Goal: Task Accomplishment & Management: Use online tool/utility

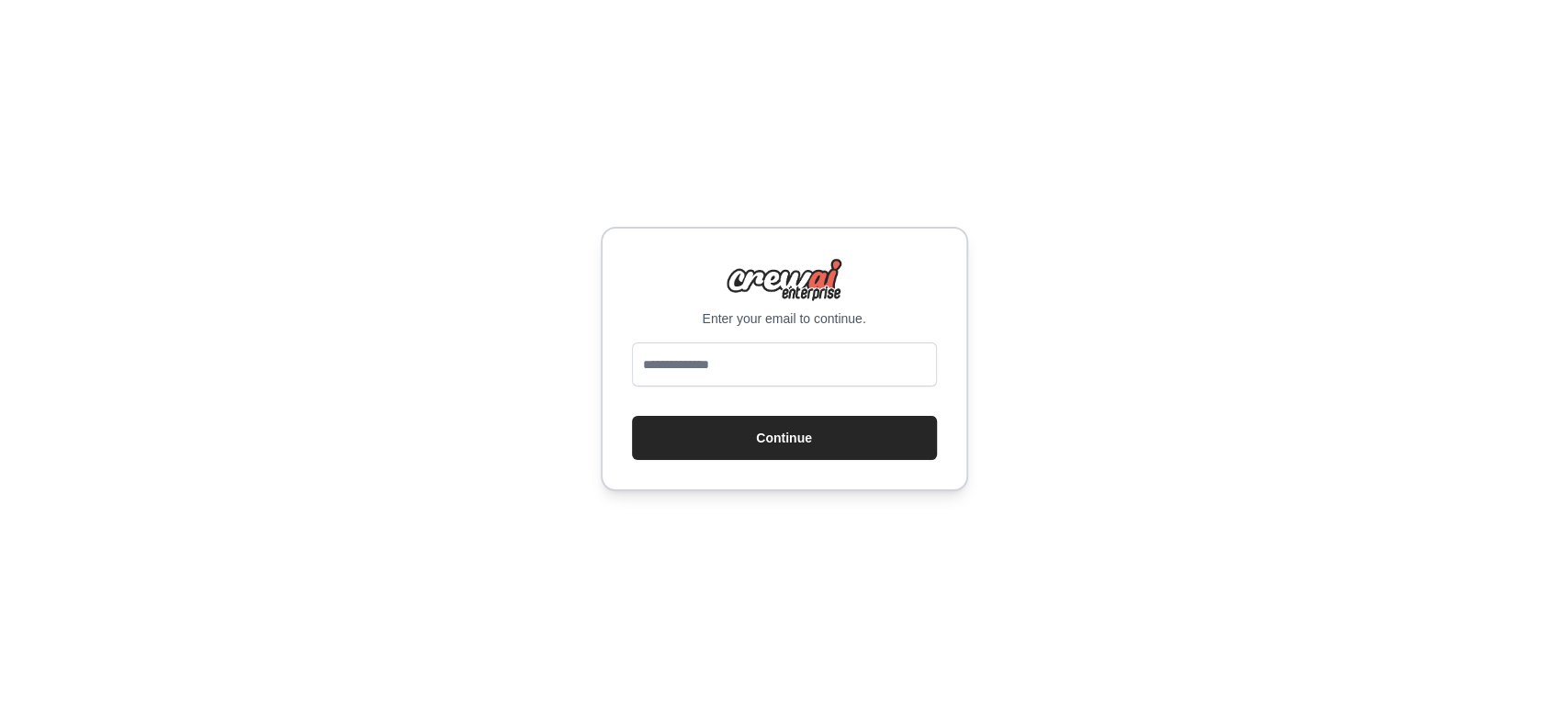
click at [798, 366] on input "email" at bounding box center [784, 364] width 304 height 44
type input "**********"
click at [791, 452] on button "Continue" at bounding box center [784, 438] width 304 height 44
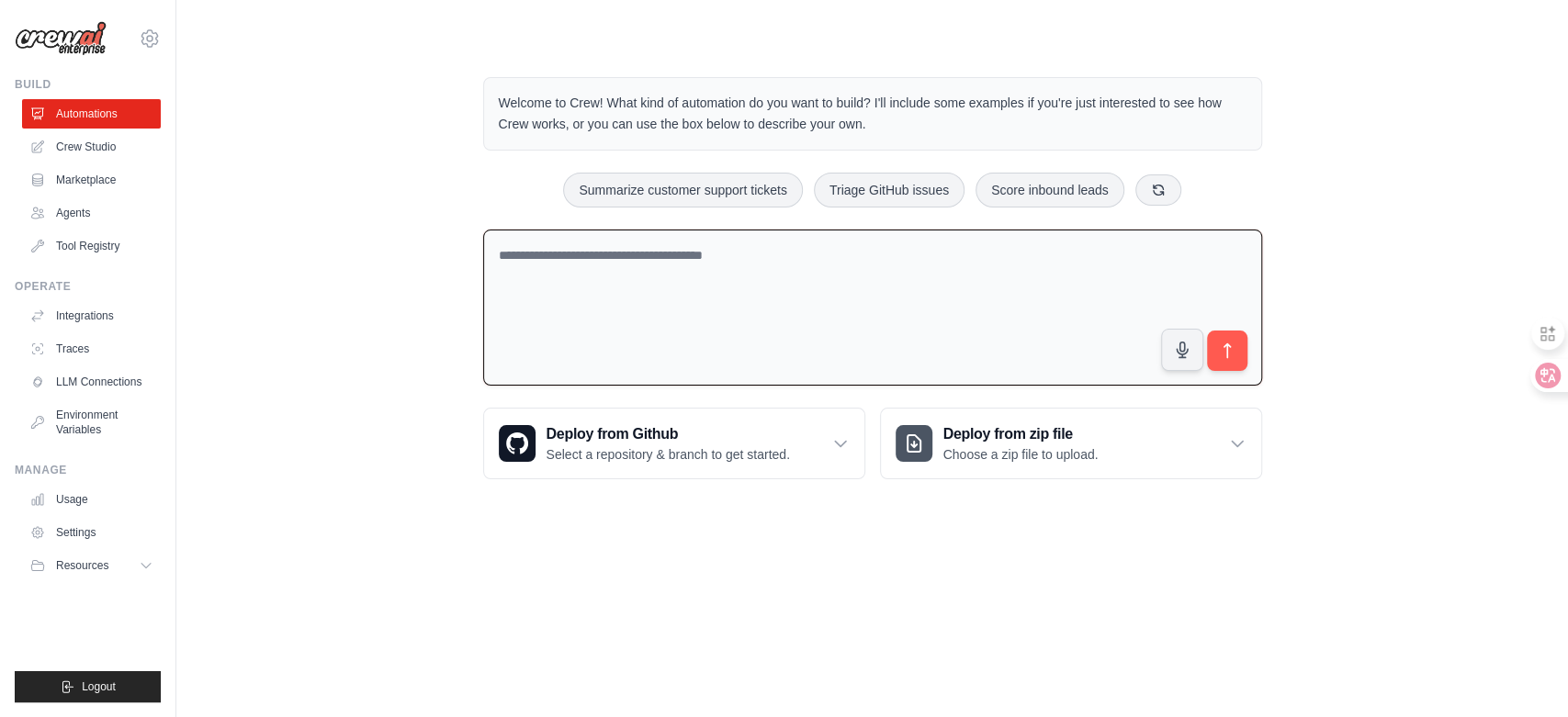
click at [743, 255] on textarea at bounding box center [872, 308] width 778 height 157
click at [105, 134] on link "Crew Studio" at bounding box center [93, 147] width 139 height 30
click at [849, 255] on textarea at bounding box center [872, 308] width 778 height 157
click at [730, 199] on button "Summarize customer support tickets" at bounding box center [683, 188] width 238 height 34
type textarea "**********"
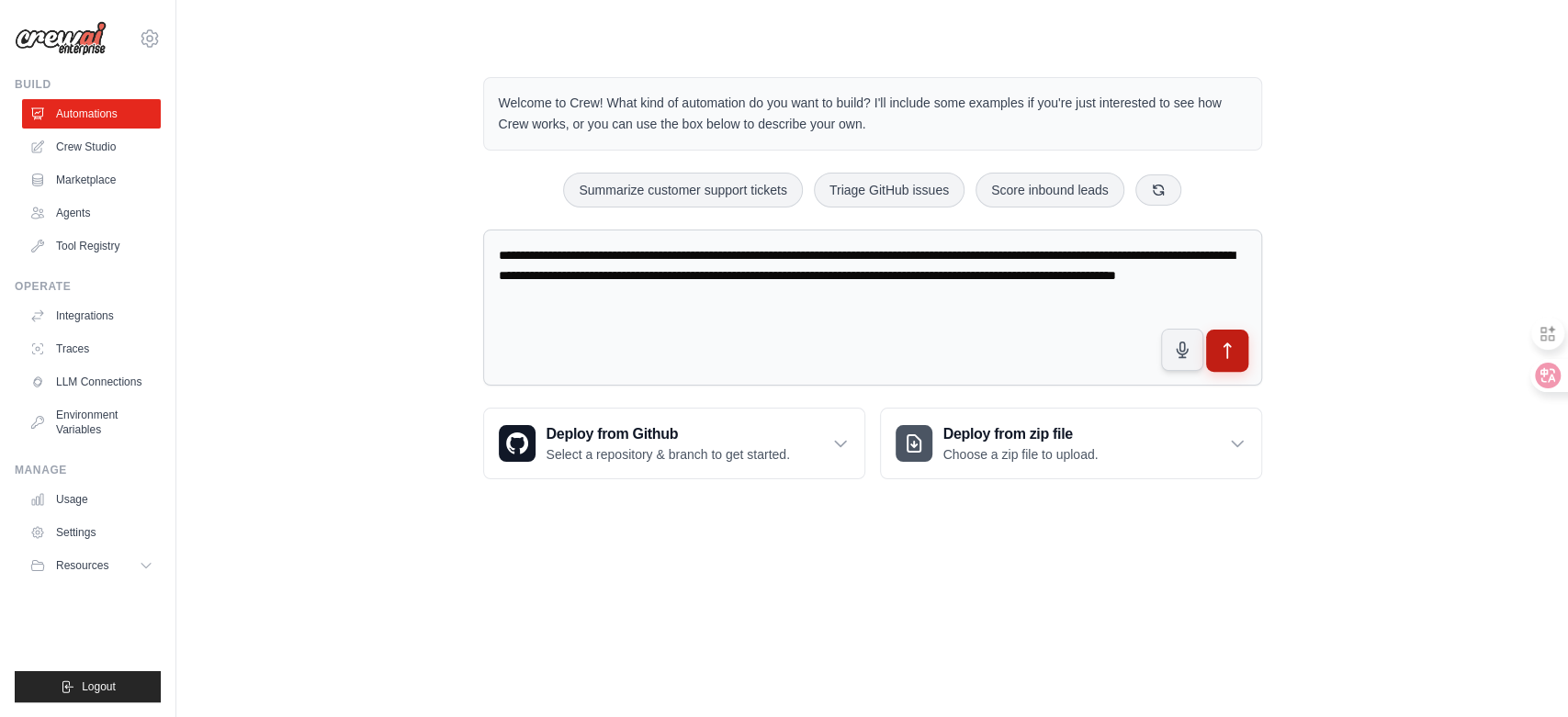
click at [1223, 355] on icon "submit" at bounding box center [1226, 351] width 20 height 20
click at [823, 283] on textarea "**********" at bounding box center [872, 308] width 778 height 157
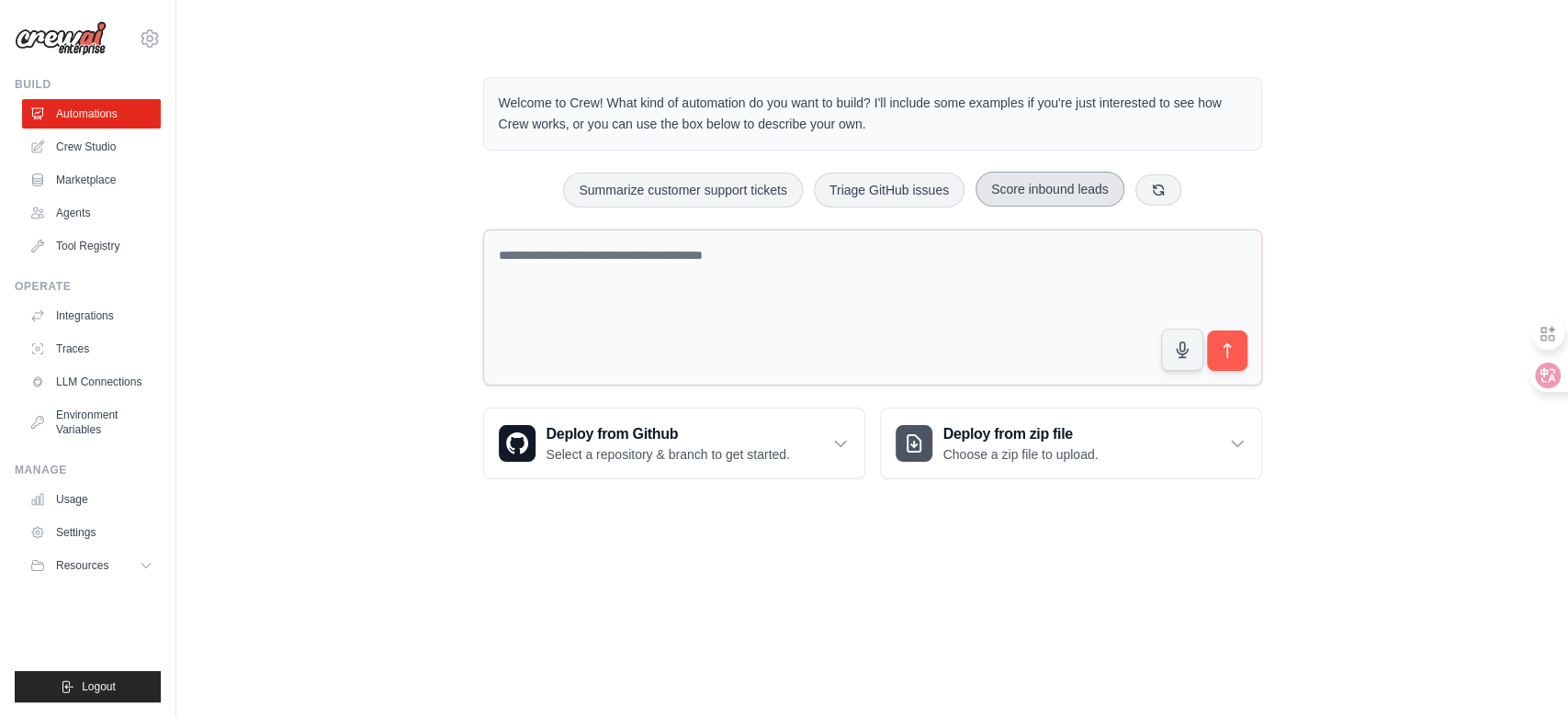
click at [1025, 189] on button "Score inbound leads" at bounding box center [1050, 188] width 149 height 34
type textarea "**********"
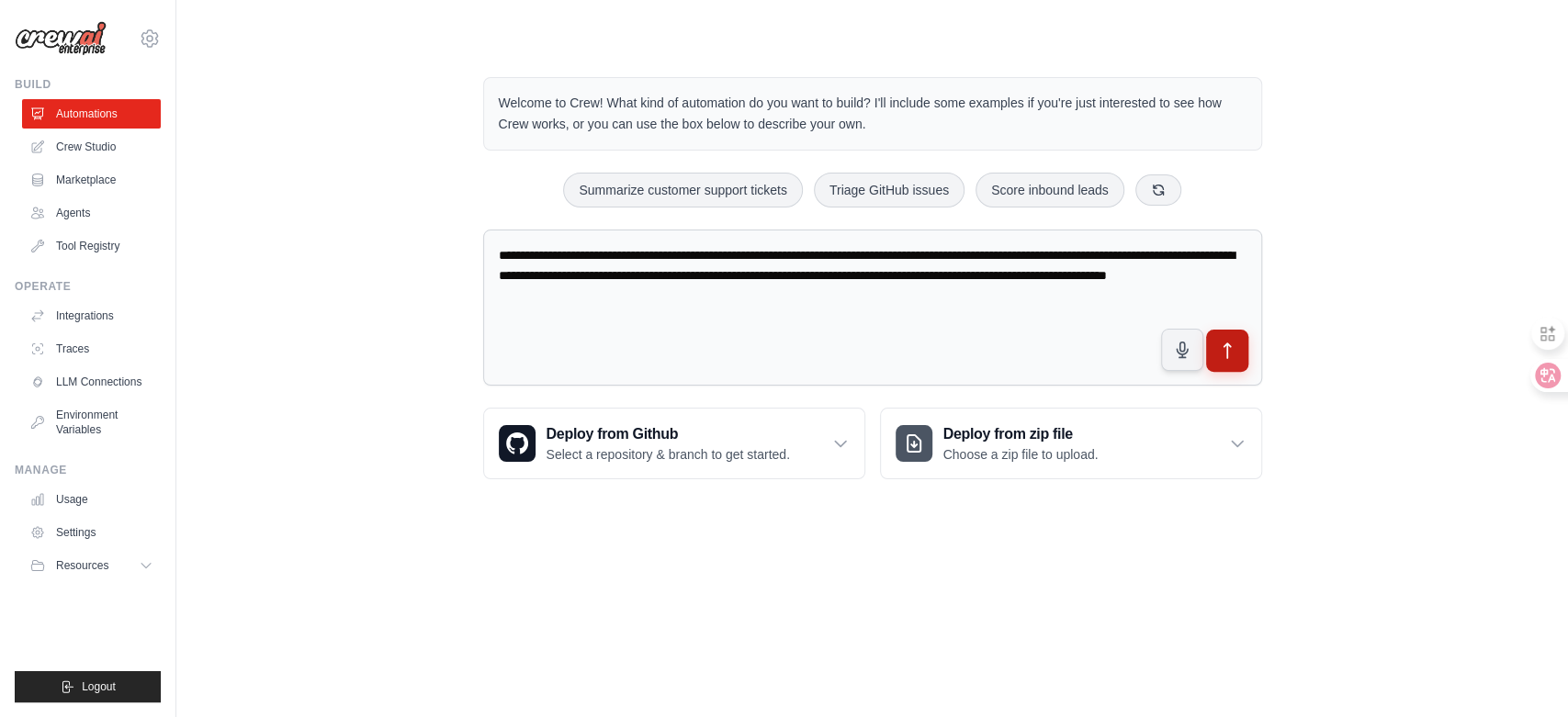
click at [1223, 352] on icon "submit" at bounding box center [1226, 351] width 20 height 20
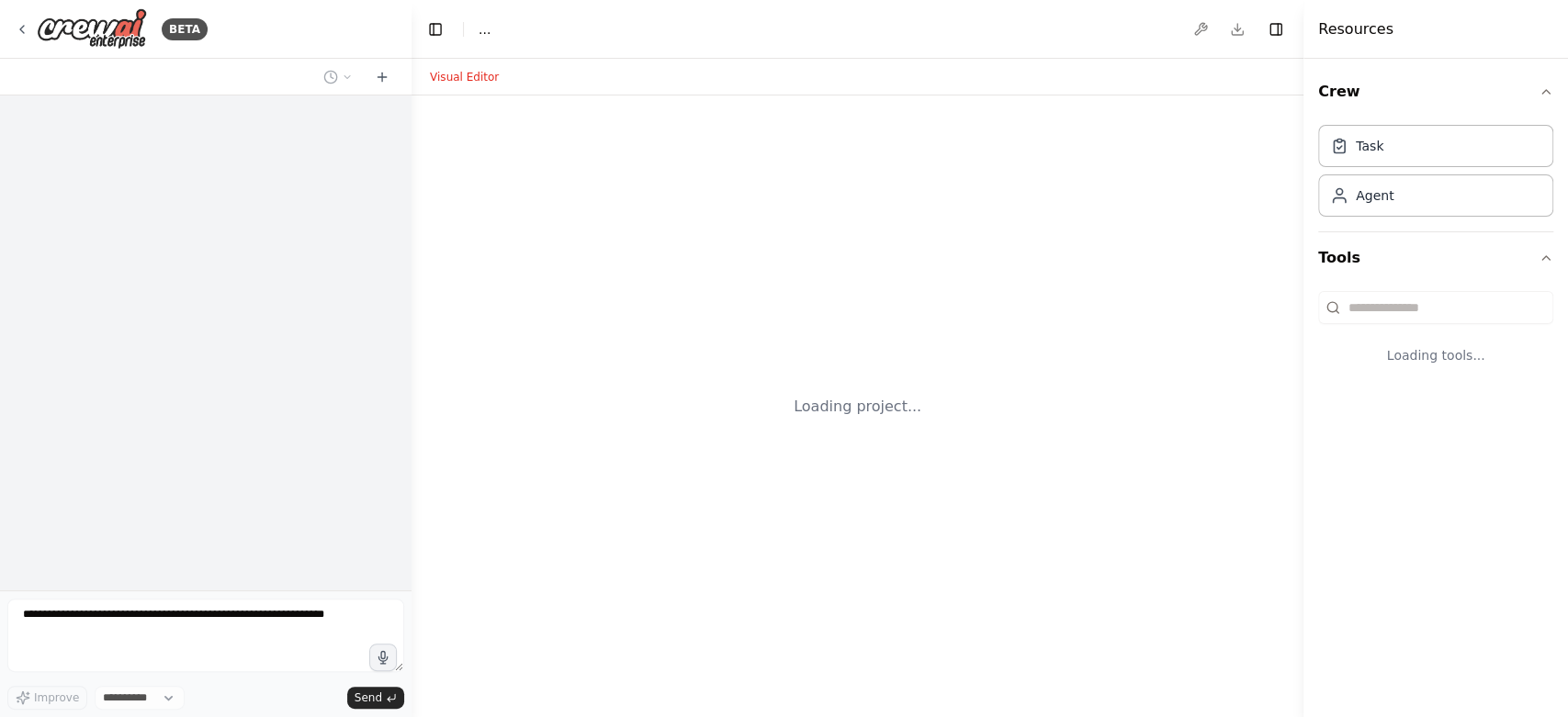
select select "****"
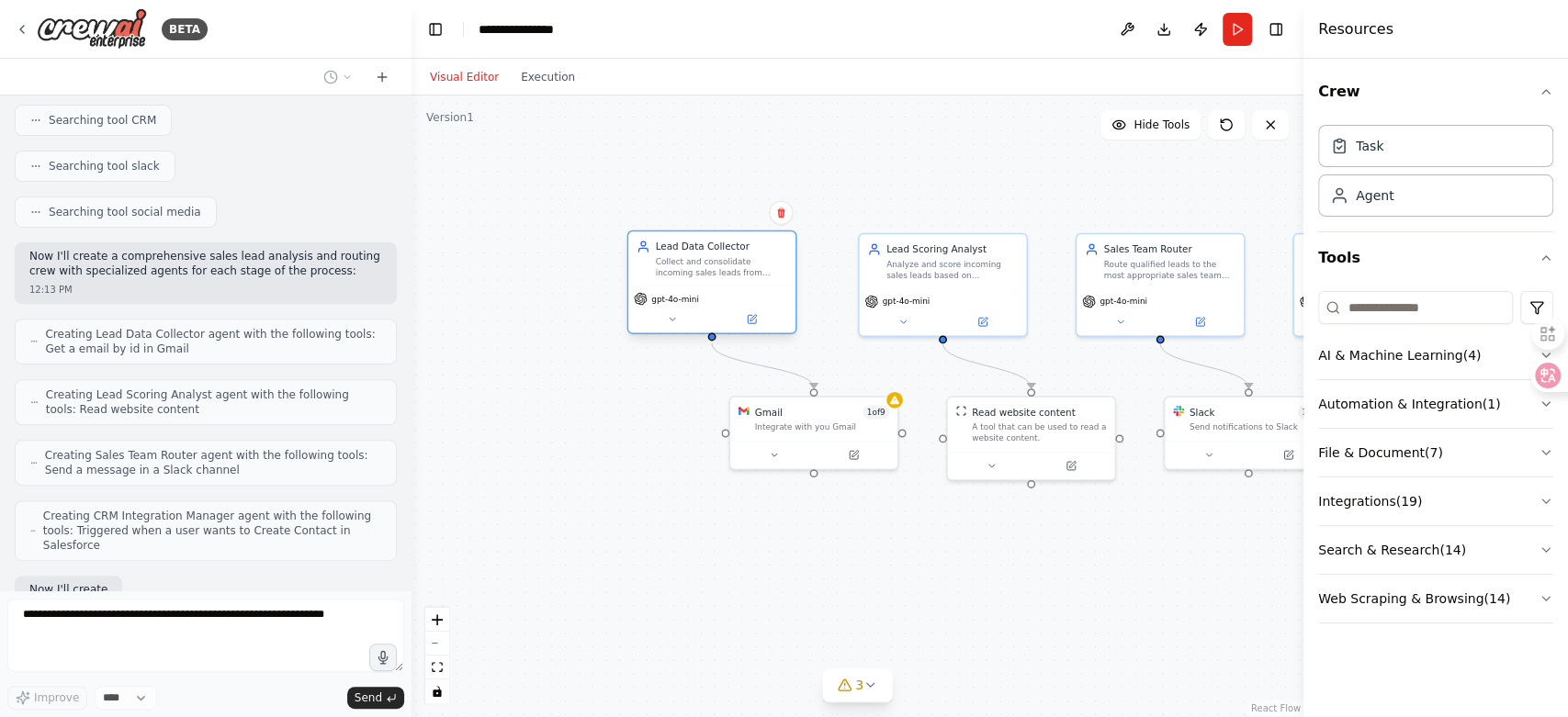
scroll to position [507, 0]
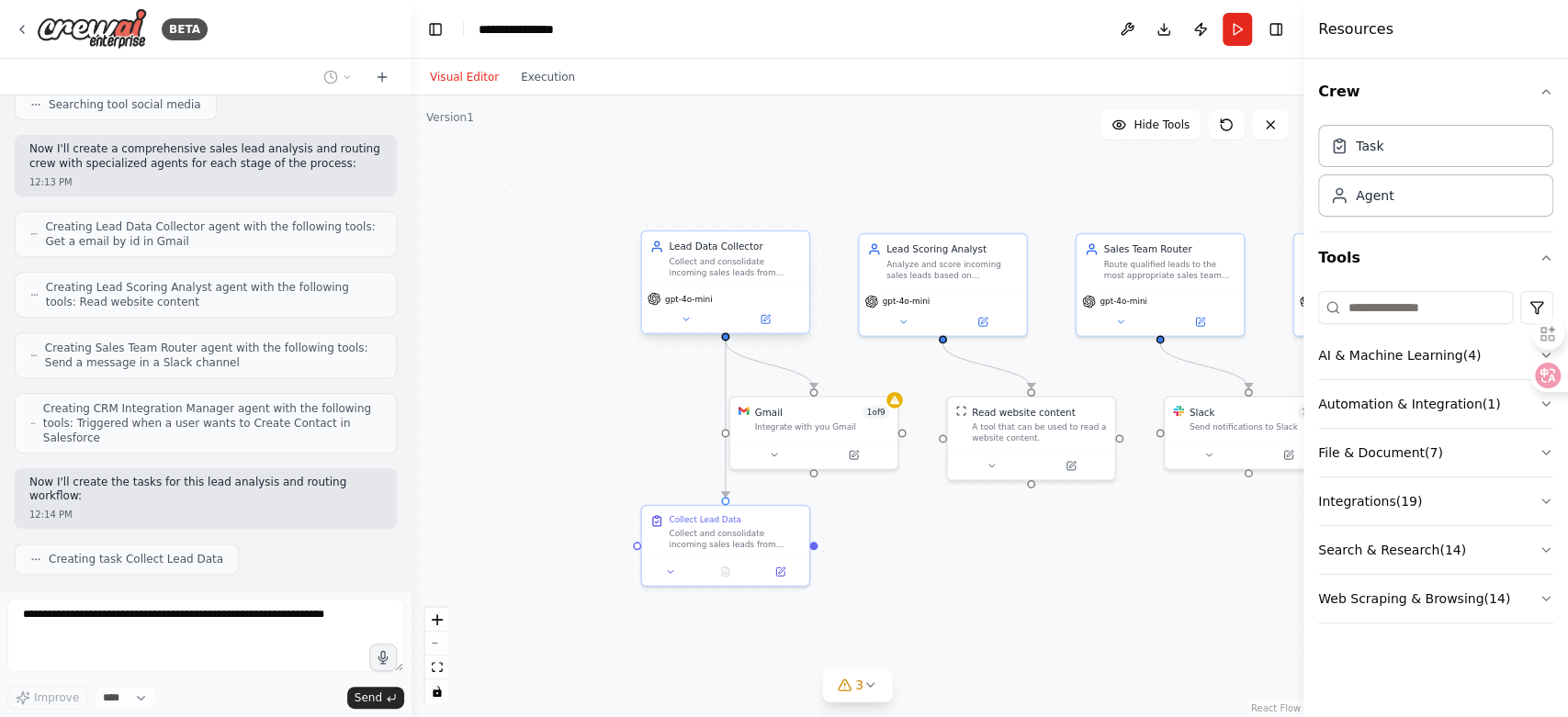
drag, startPoint x: 717, startPoint y: 254, endPoint x: 706, endPoint y: 258, distance: 11.7
click at [706, 258] on div "Lead Data Collector Collect and consolidate incoming sales leads from multiple …" at bounding box center [734, 258] width 131 height 37
drag, startPoint x: 808, startPoint y: 440, endPoint x: 822, endPoint y: 430, distance: 17.2
click at [822, 430] on div at bounding box center [834, 439] width 168 height 28
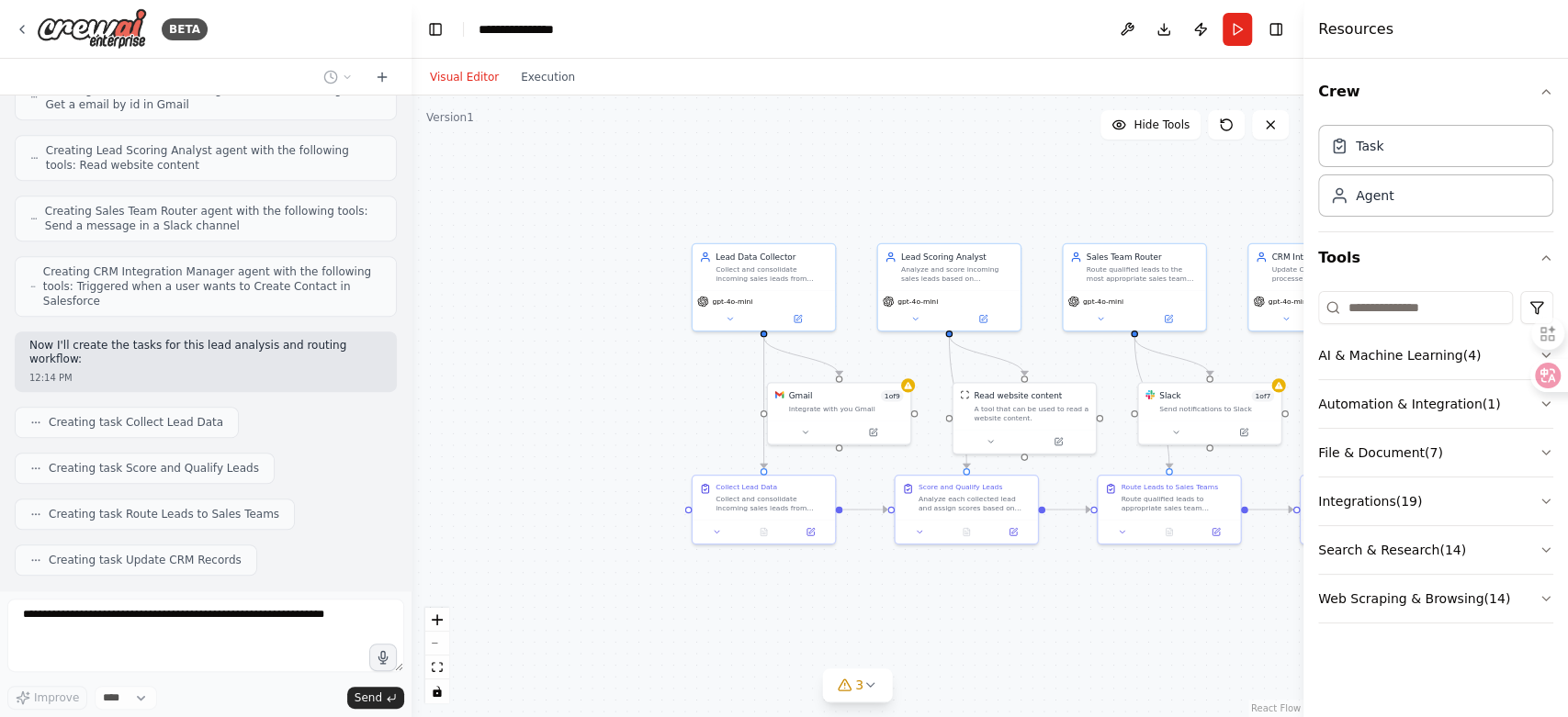
scroll to position [750, 0]
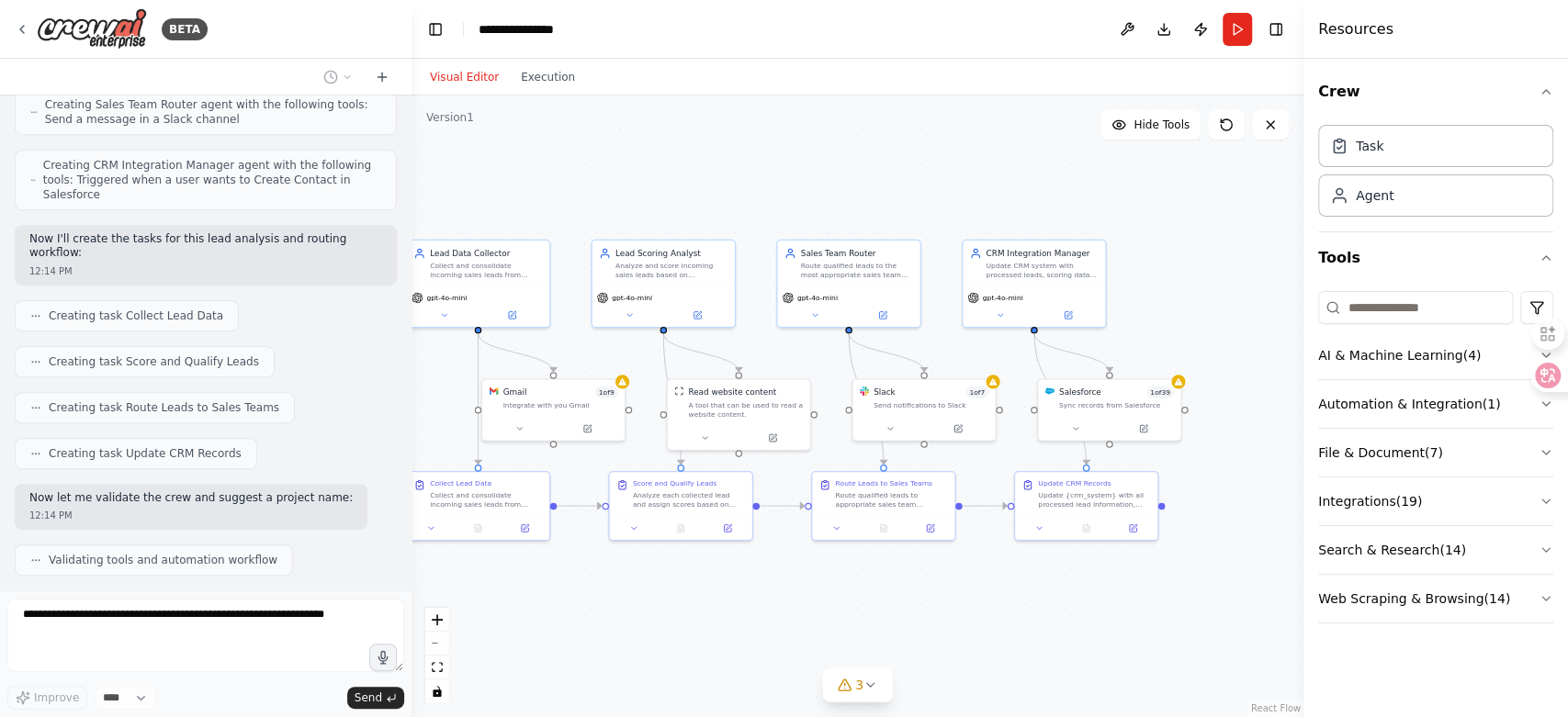
drag, startPoint x: 1145, startPoint y: 191, endPoint x: 859, endPoint y: 186, distance: 286.0
click at [859, 186] on div ".deletable-edge-delete-btn { width: 20px; height: 20px; border: 0px solid #ffff…" at bounding box center [858, 407] width 892 height 622
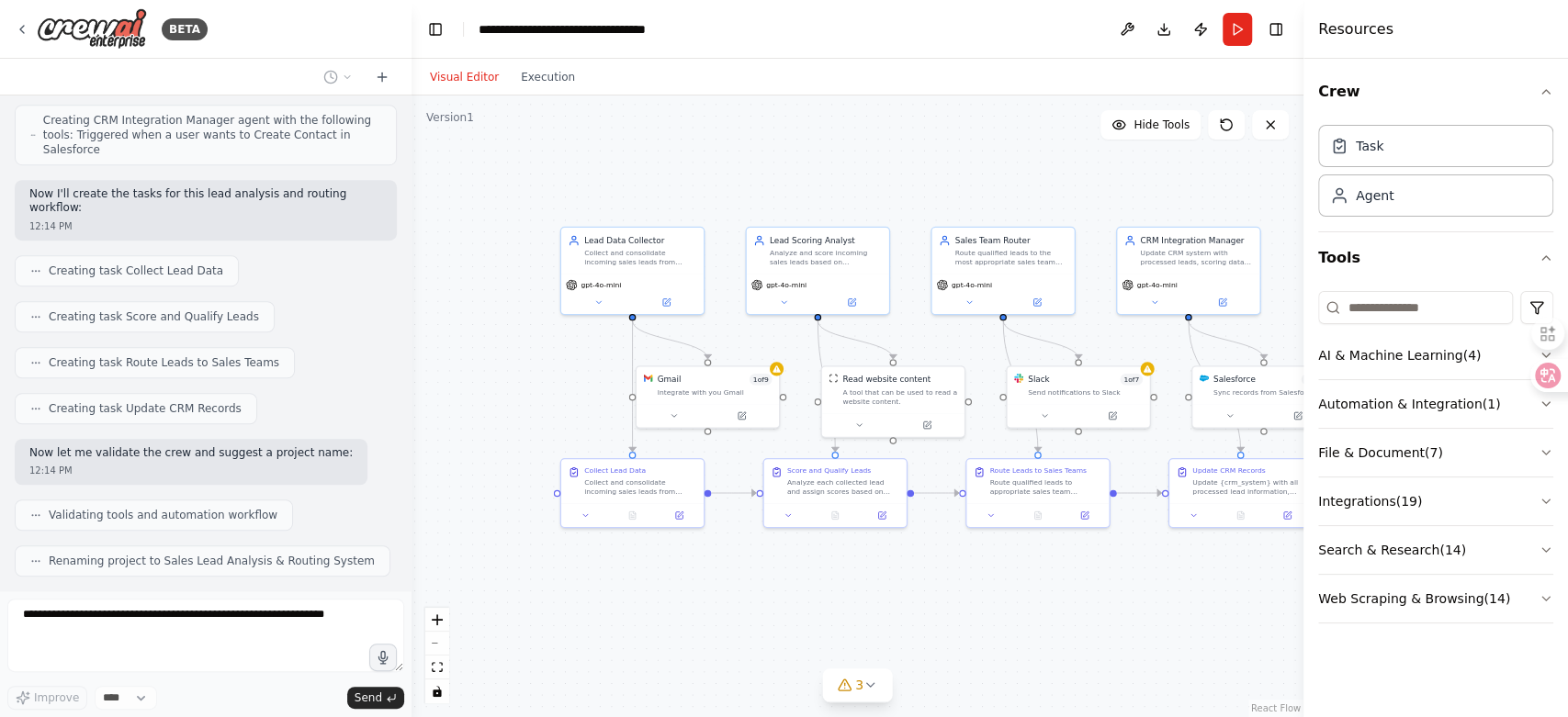
drag, startPoint x: 1017, startPoint y: 172, endPoint x: 1171, endPoint y: 161, distance: 154.4
click at [1171, 161] on div ".deletable-edge-delete-btn { width: 20px; height: 20px; border: 0px solid #ffff…" at bounding box center [858, 407] width 892 height 622
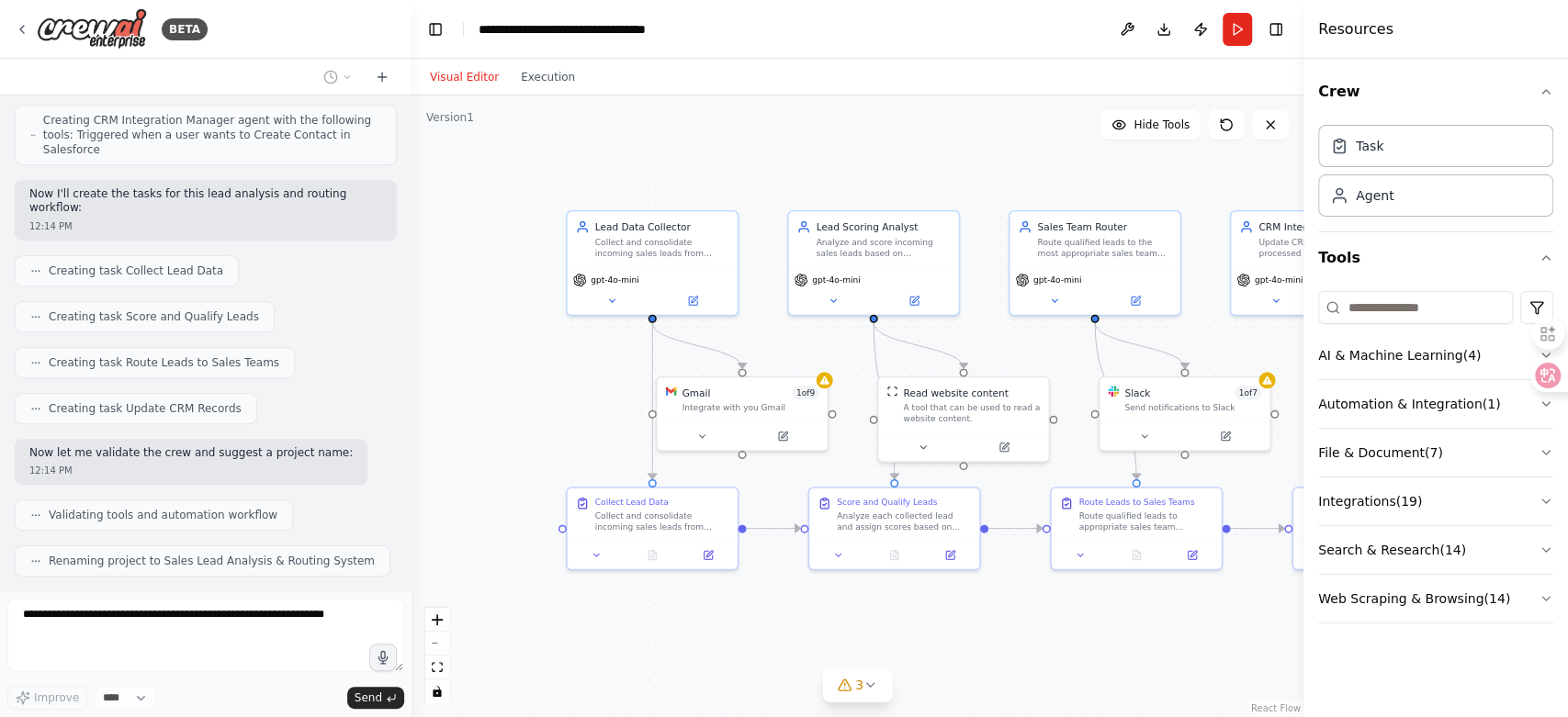
drag, startPoint x: 691, startPoint y: 177, endPoint x: 746, endPoint y: 149, distance: 61.7
click at [746, 149] on div ".deletable-edge-delete-btn { width: 20px; height: 20px; border: 0px solid #ffff…" at bounding box center [858, 407] width 892 height 622
click at [675, 238] on div "Collect and consolidate incoming sales leads from multiple sources including {l…" at bounding box center [662, 246] width 134 height 22
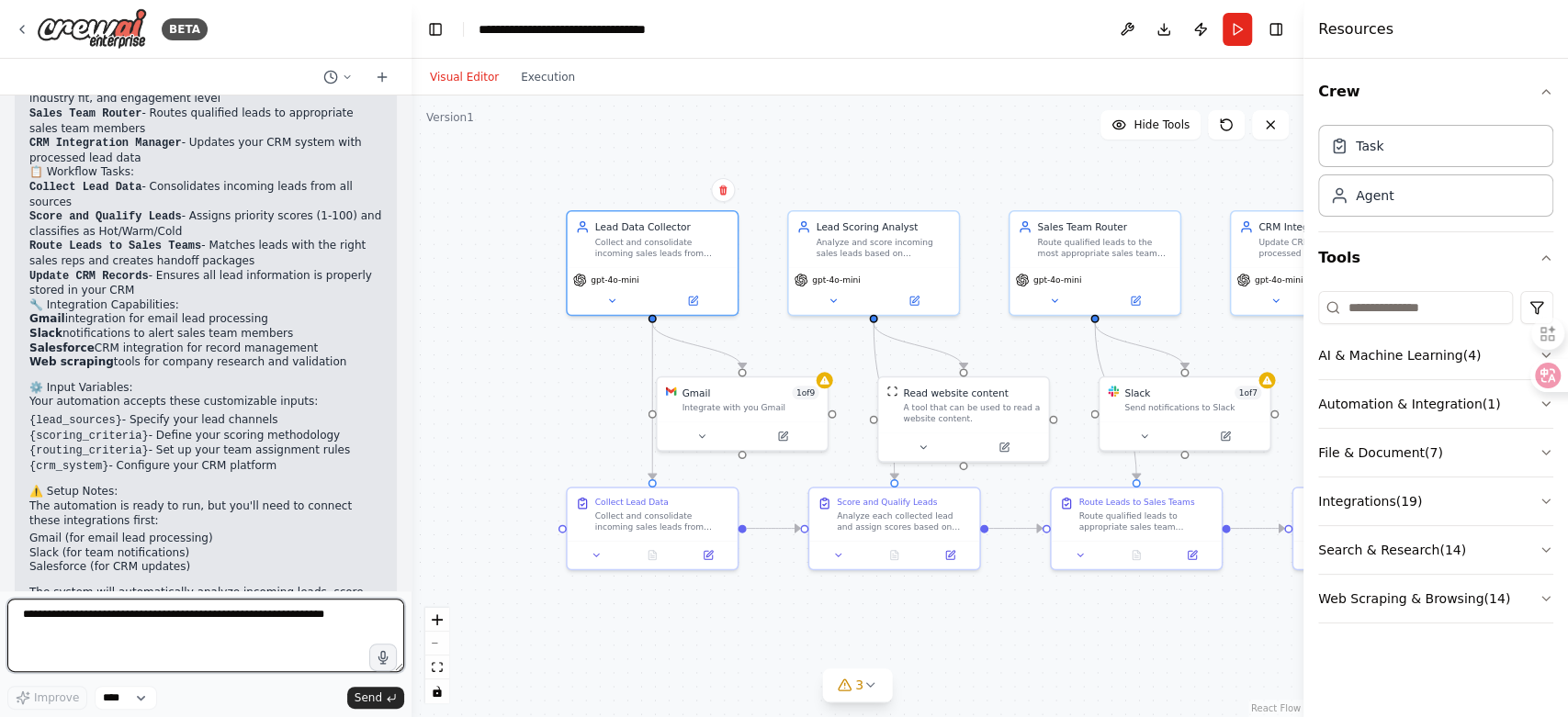
scroll to position [1421, 0]
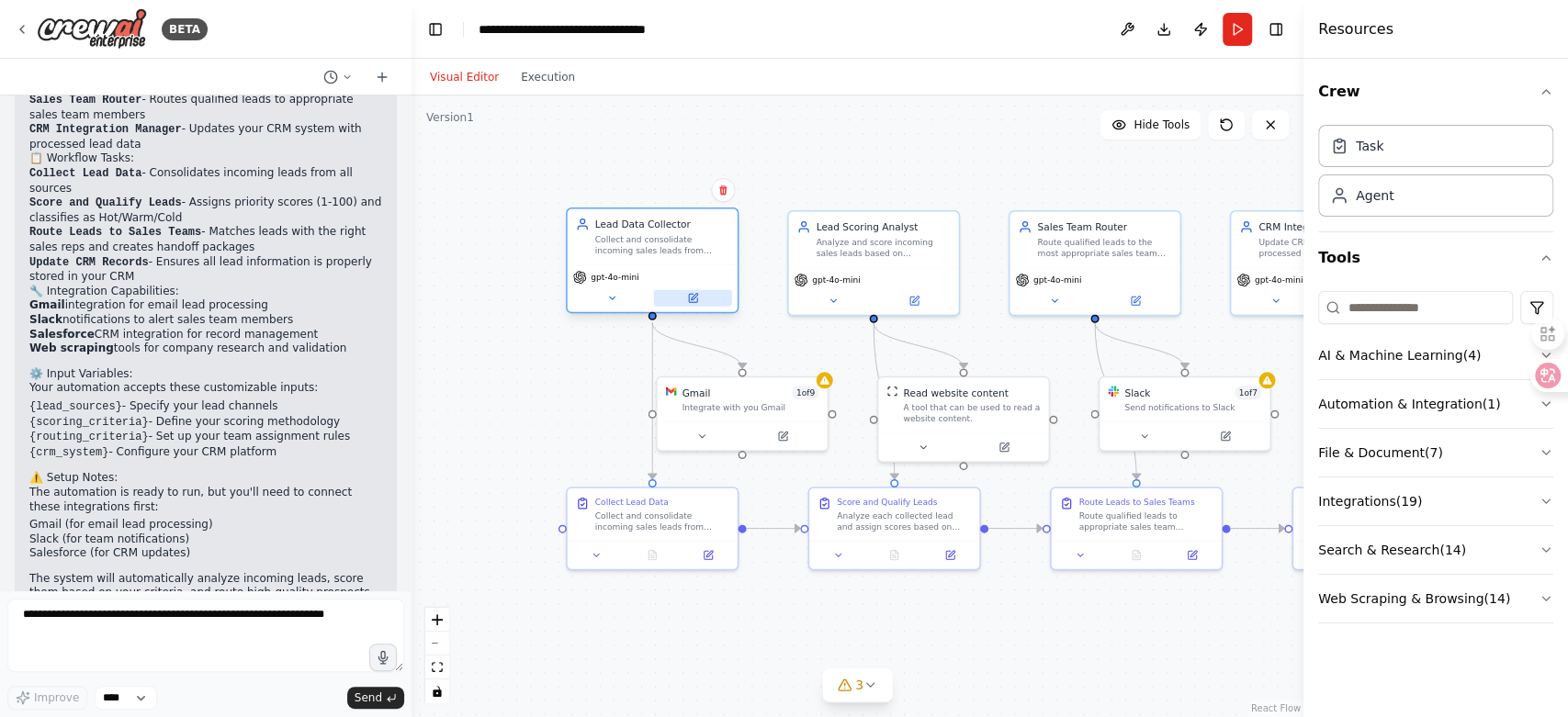
click at [691, 301] on icon at bounding box center [693, 298] width 8 height 8
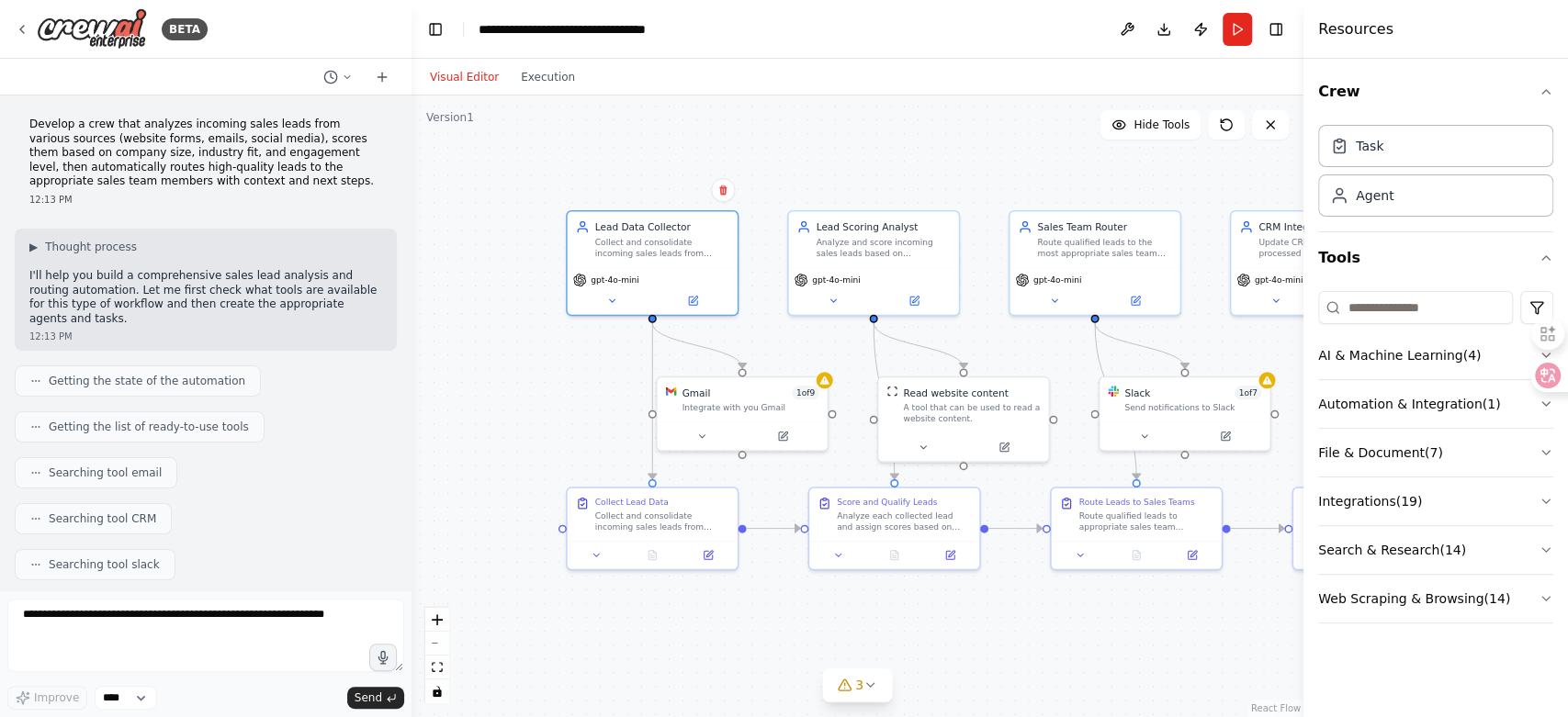
scroll to position [0, 0]
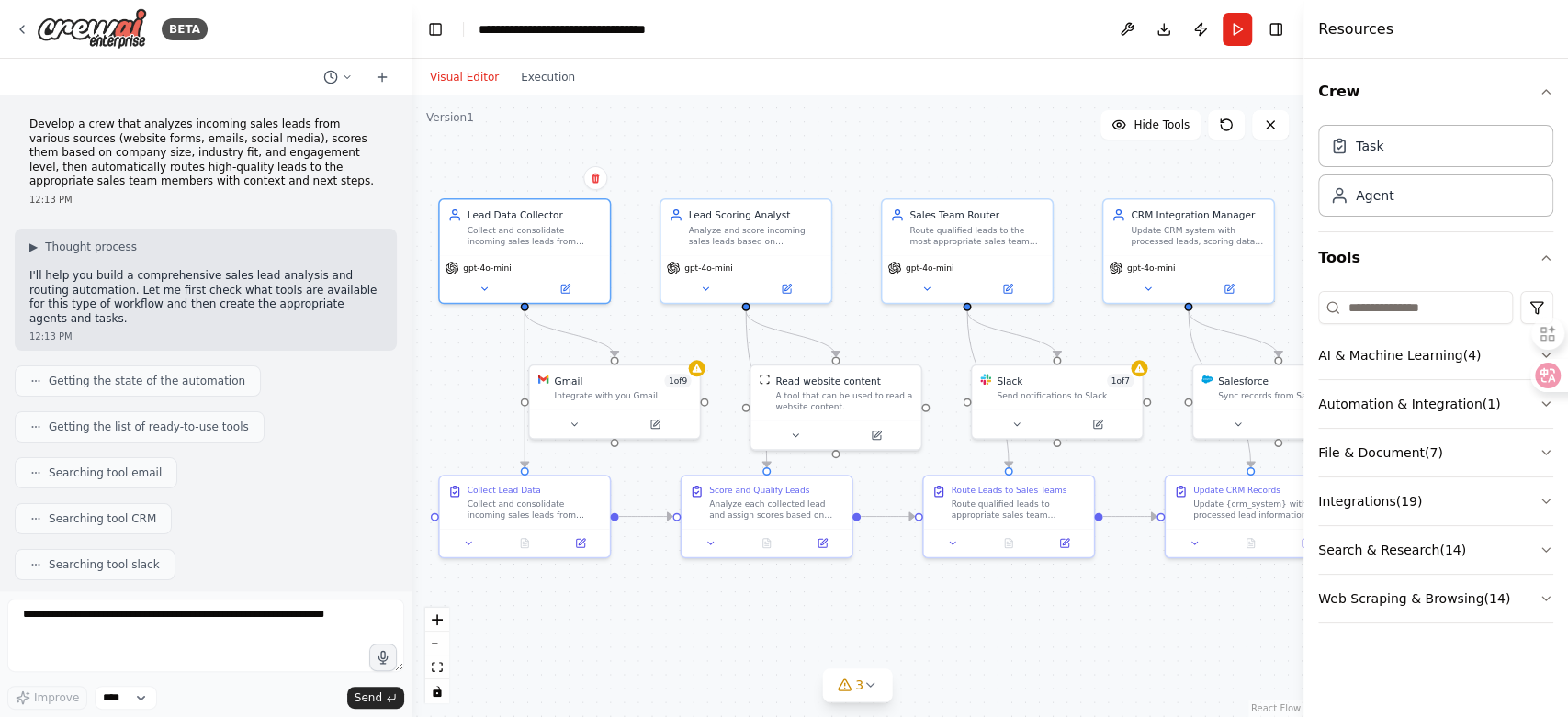
drag, startPoint x: 989, startPoint y: 188, endPoint x: 859, endPoint y: 176, distance: 130.6
click at [859, 176] on div ".deletable-edge-delete-btn { width: 20px; height: 20px; border: 0px solid #ffff…" at bounding box center [858, 407] width 892 height 622
click at [561, 285] on icon at bounding box center [563, 286] width 8 height 8
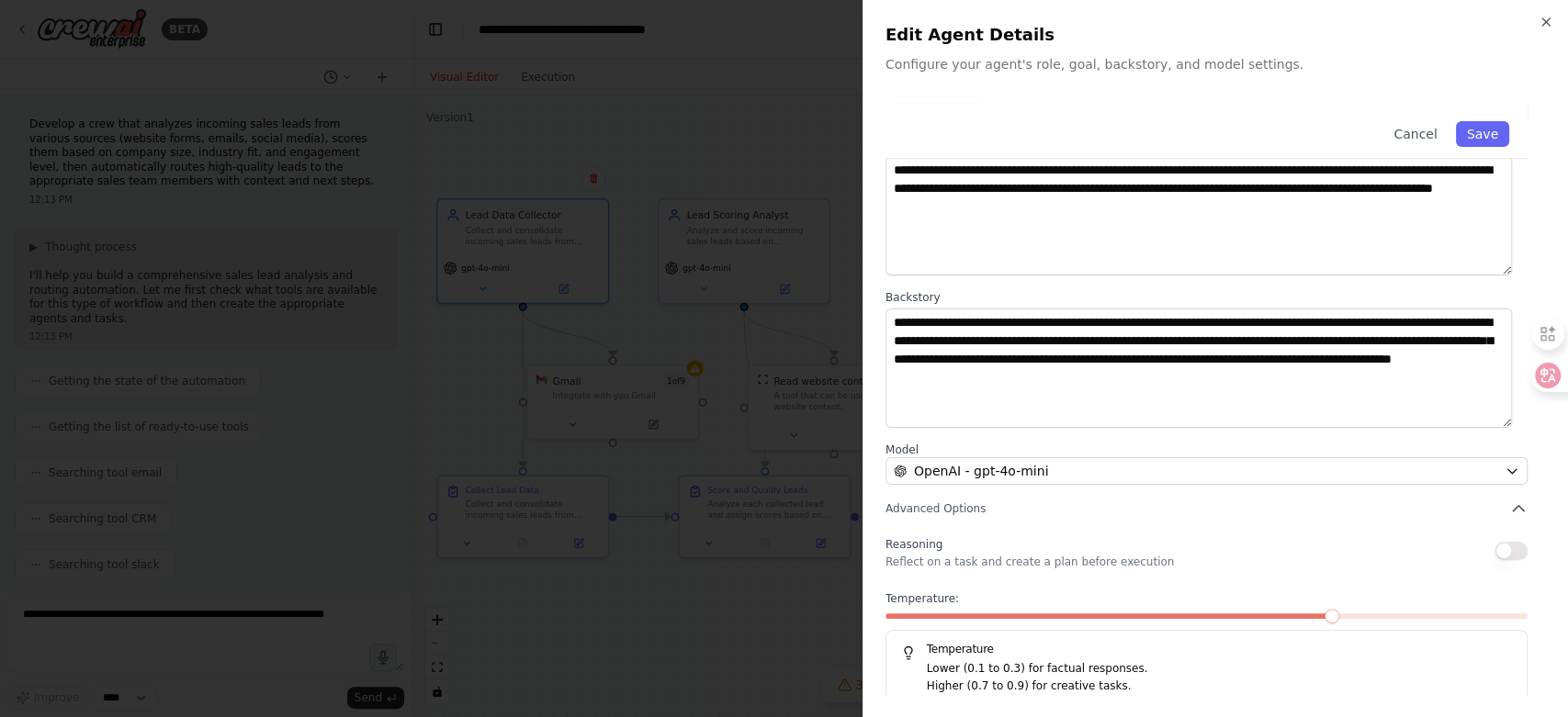
scroll to position [113, 0]
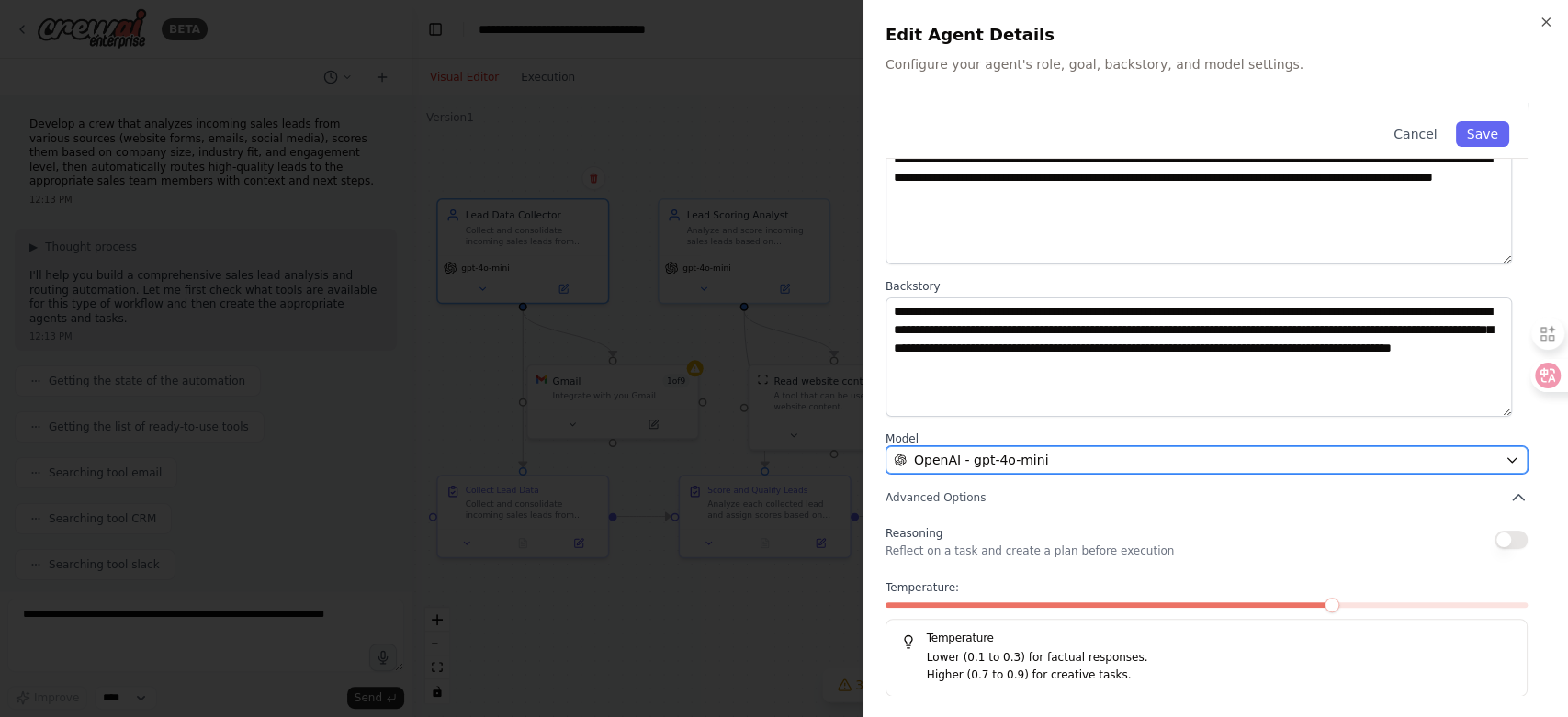
click at [1103, 453] on div "OpenAI - gpt-4o-mini" at bounding box center [1196, 460] width 603 height 19
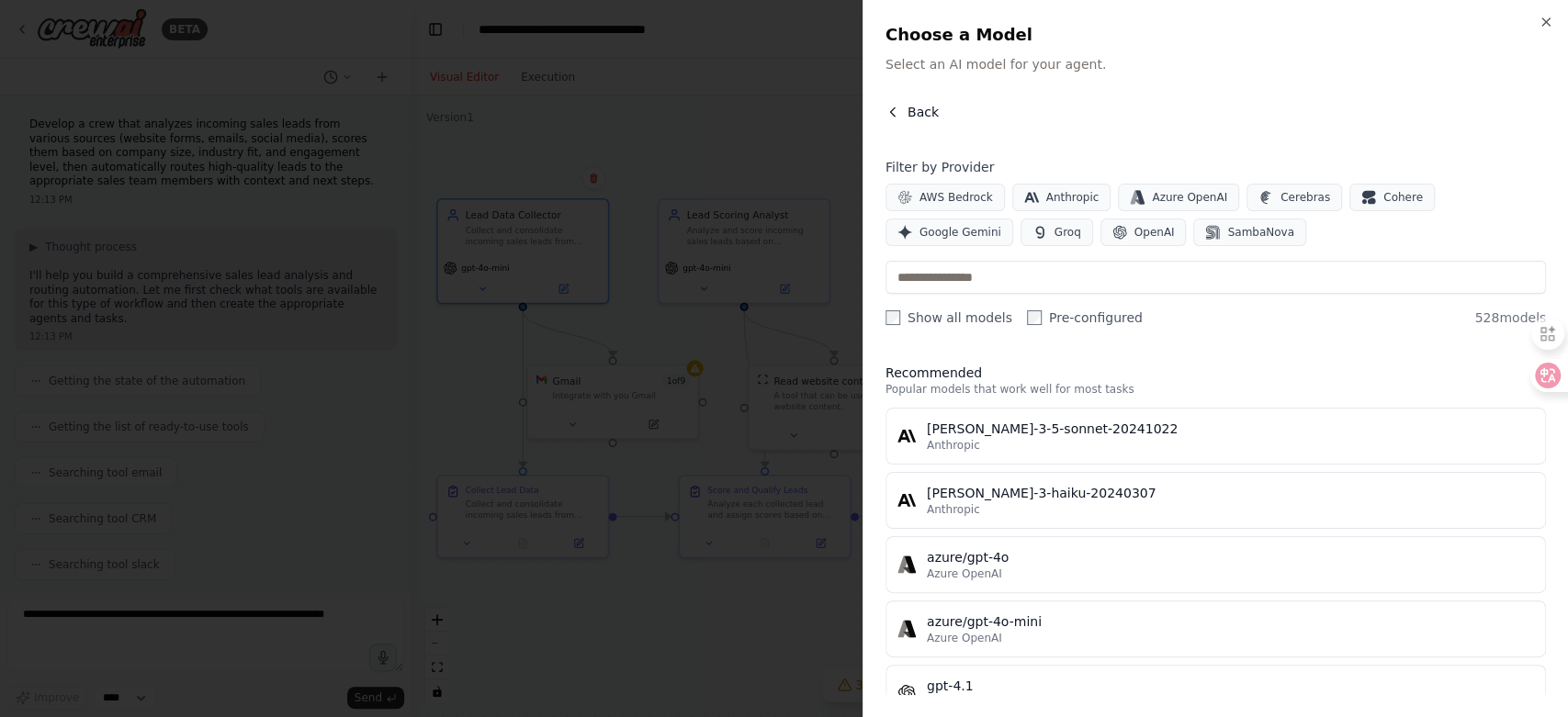
click at [911, 114] on span "Back" at bounding box center [924, 112] width 32 height 19
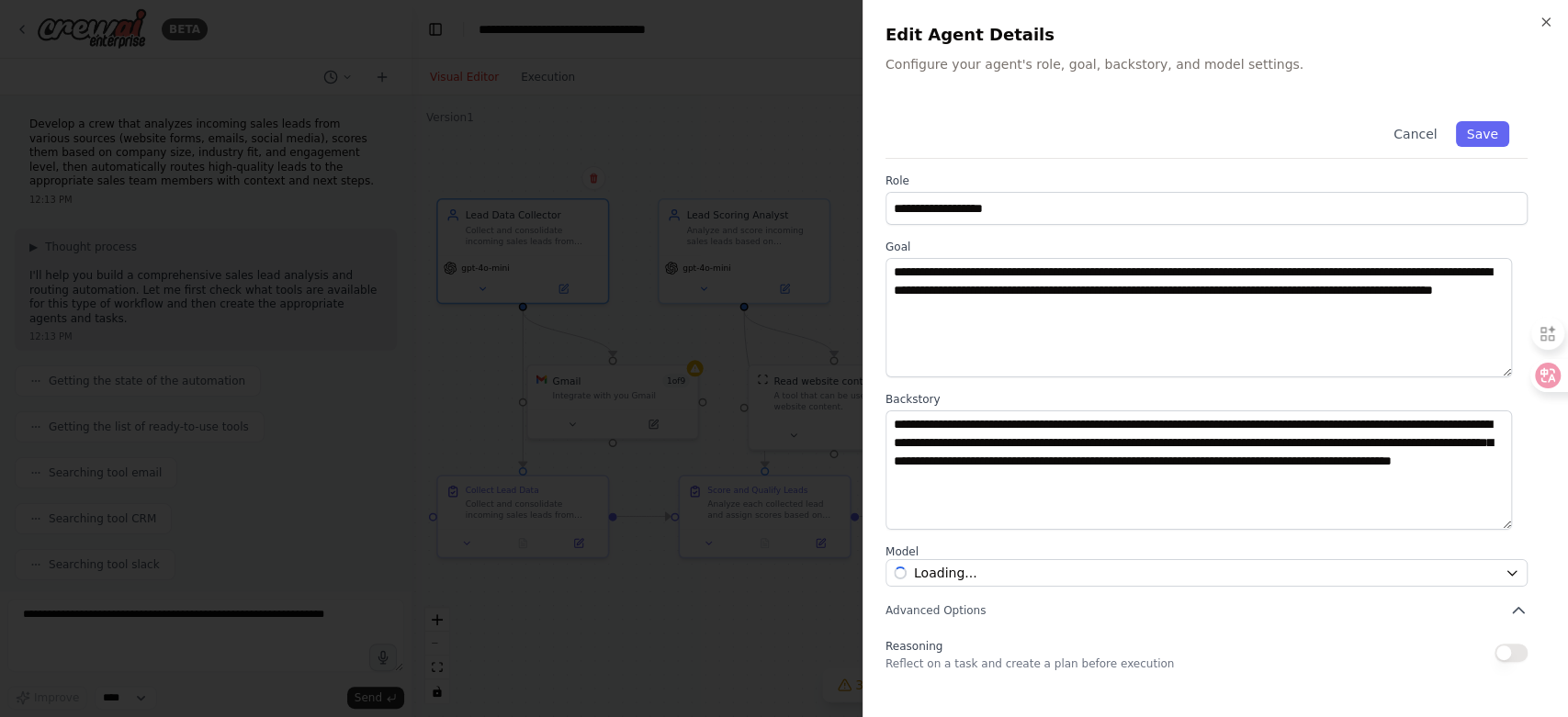
scroll to position [113, 0]
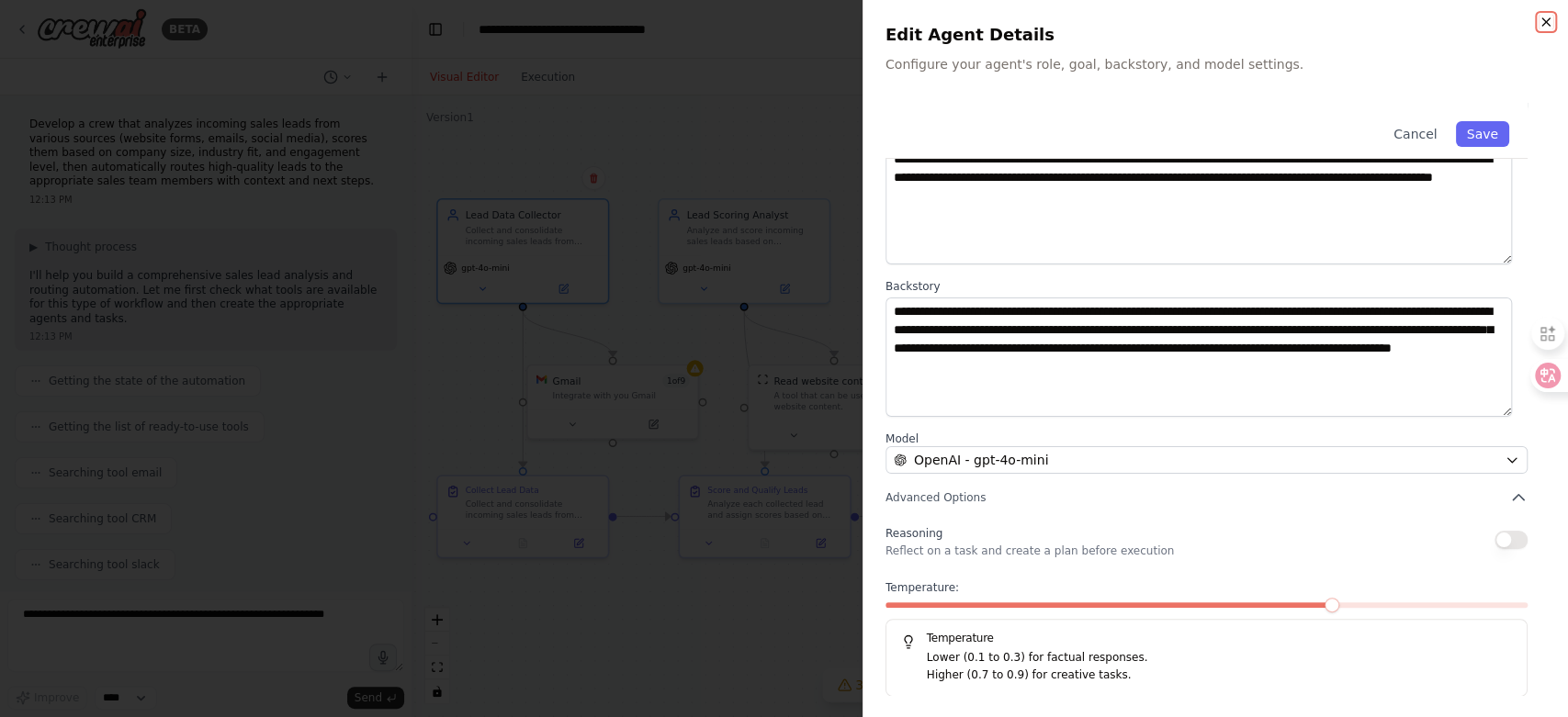
click at [1548, 15] on icon "button" at bounding box center [1546, 22] width 15 height 15
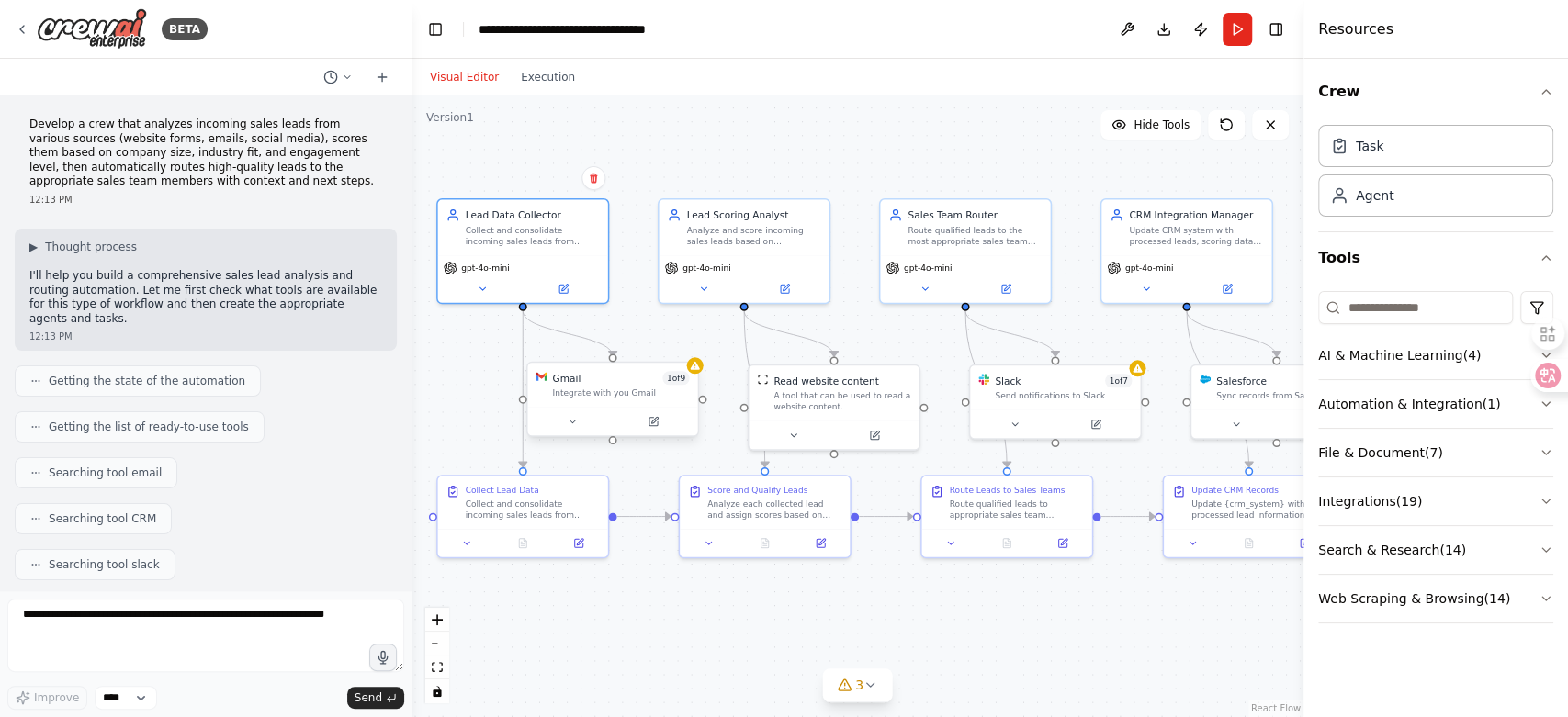
click at [650, 392] on div "Integrate with you Gmail" at bounding box center [621, 393] width 137 height 11
click at [650, 392] on div "Integrate with you Gmail" at bounding box center [628, 393] width 137 height 11
click at [656, 427] on button at bounding box center [660, 422] width 78 height 17
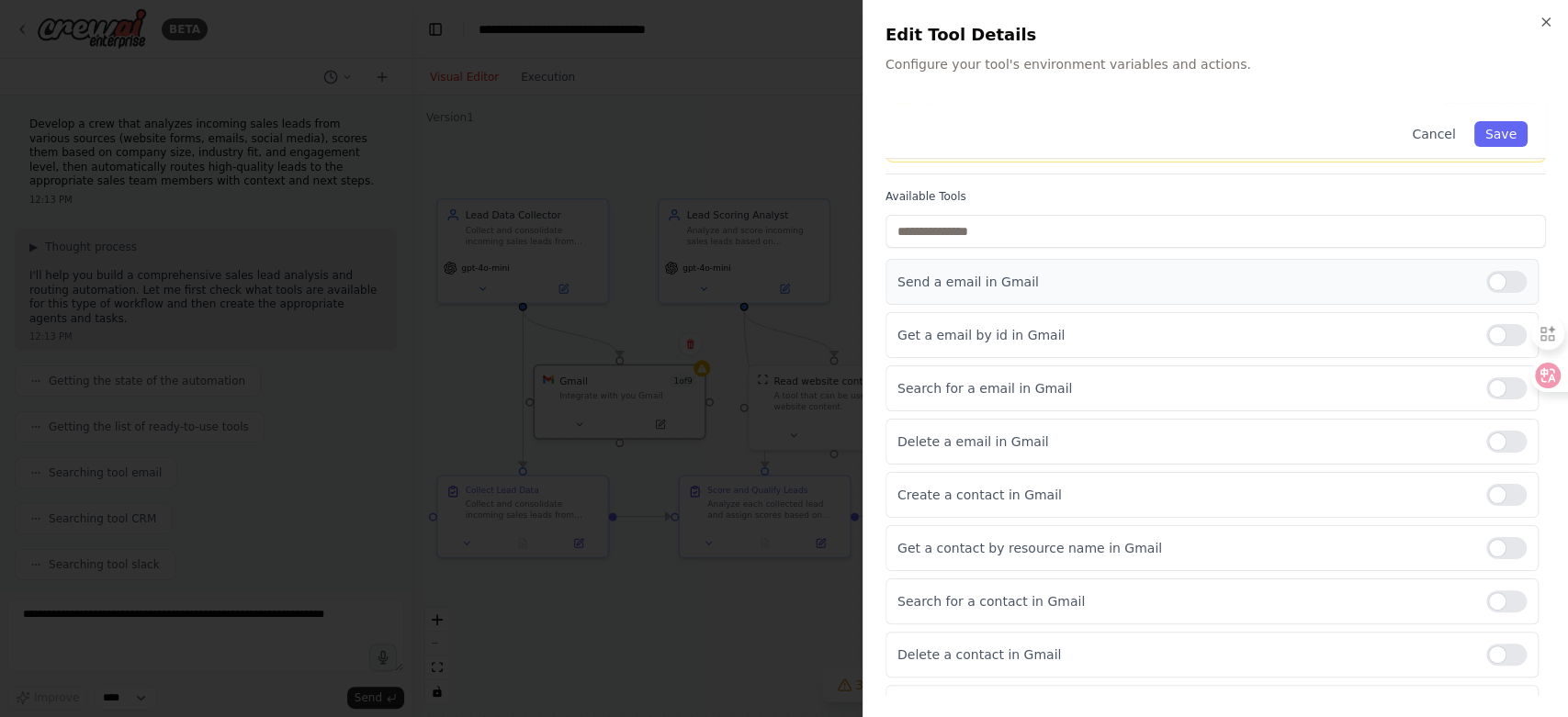
scroll to position [0, 0]
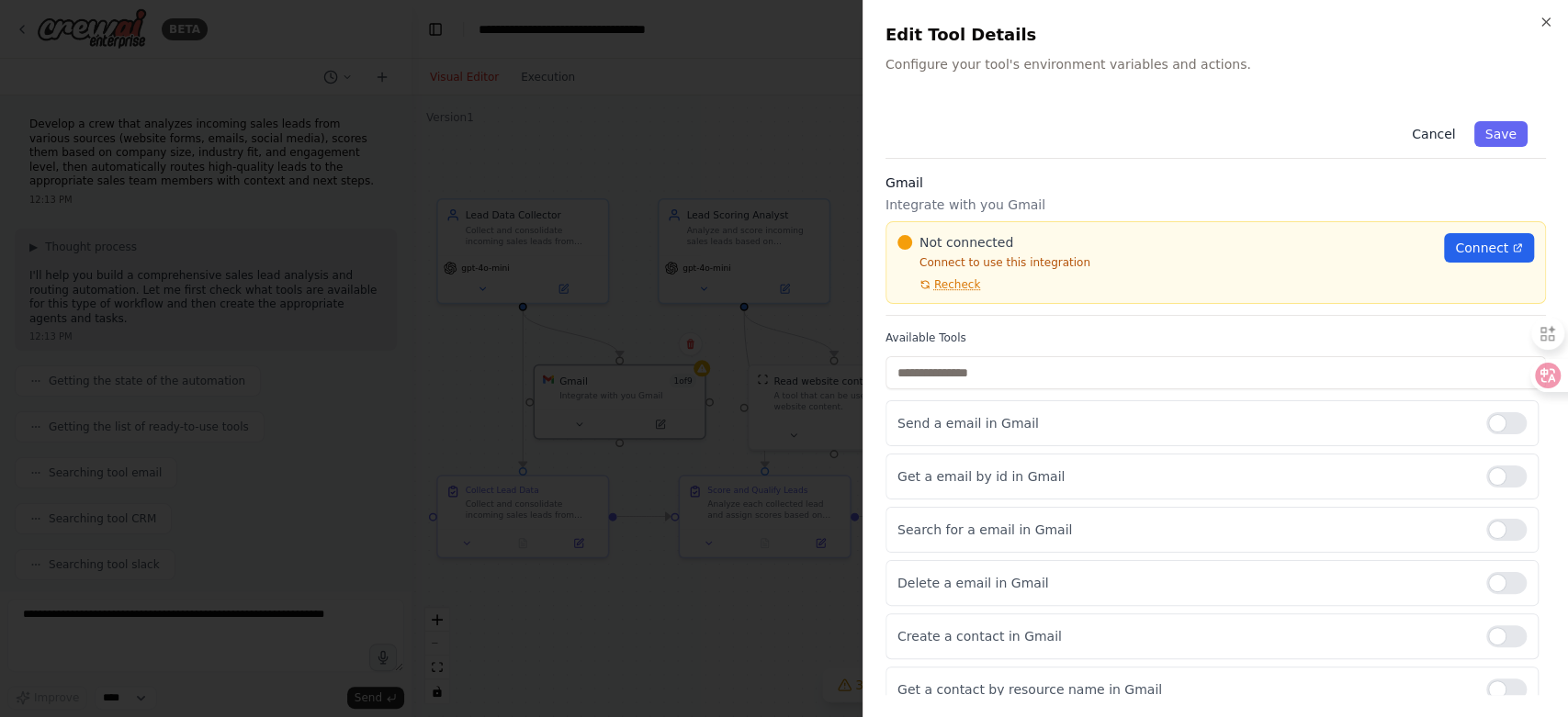
click at [1441, 129] on button "Cancel" at bounding box center [1433, 134] width 65 height 26
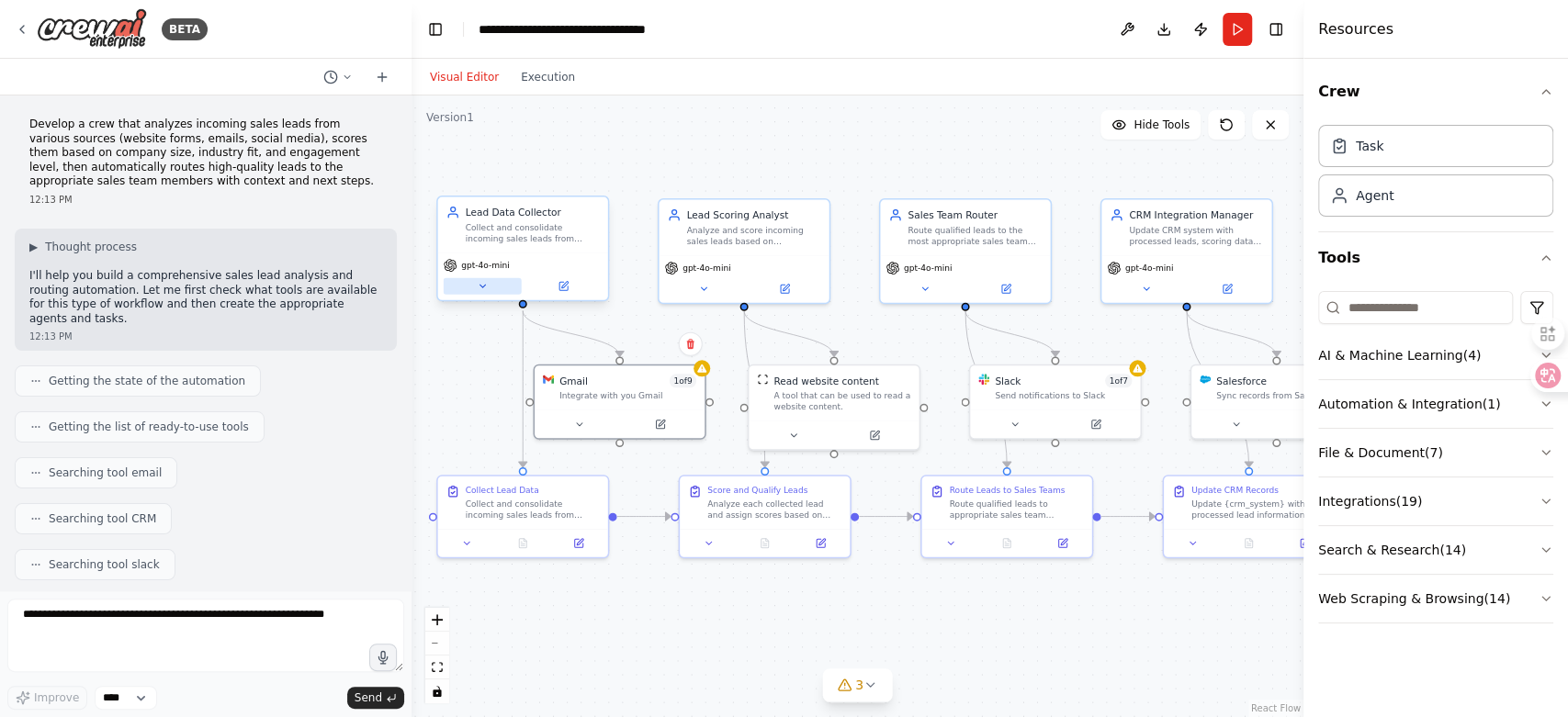
click at [497, 291] on button at bounding box center [482, 287] width 78 height 17
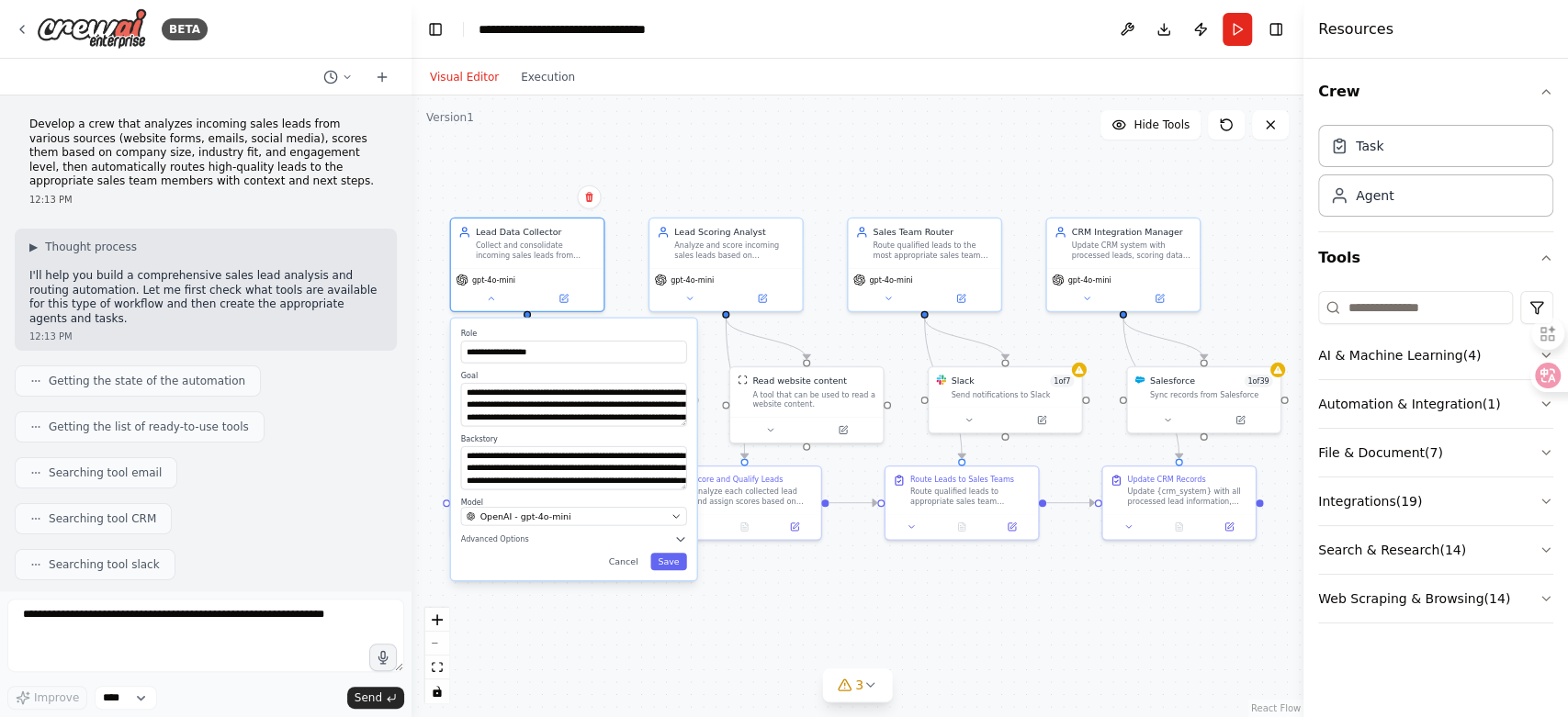
click at [579, 159] on div "**********" at bounding box center [858, 407] width 892 height 622
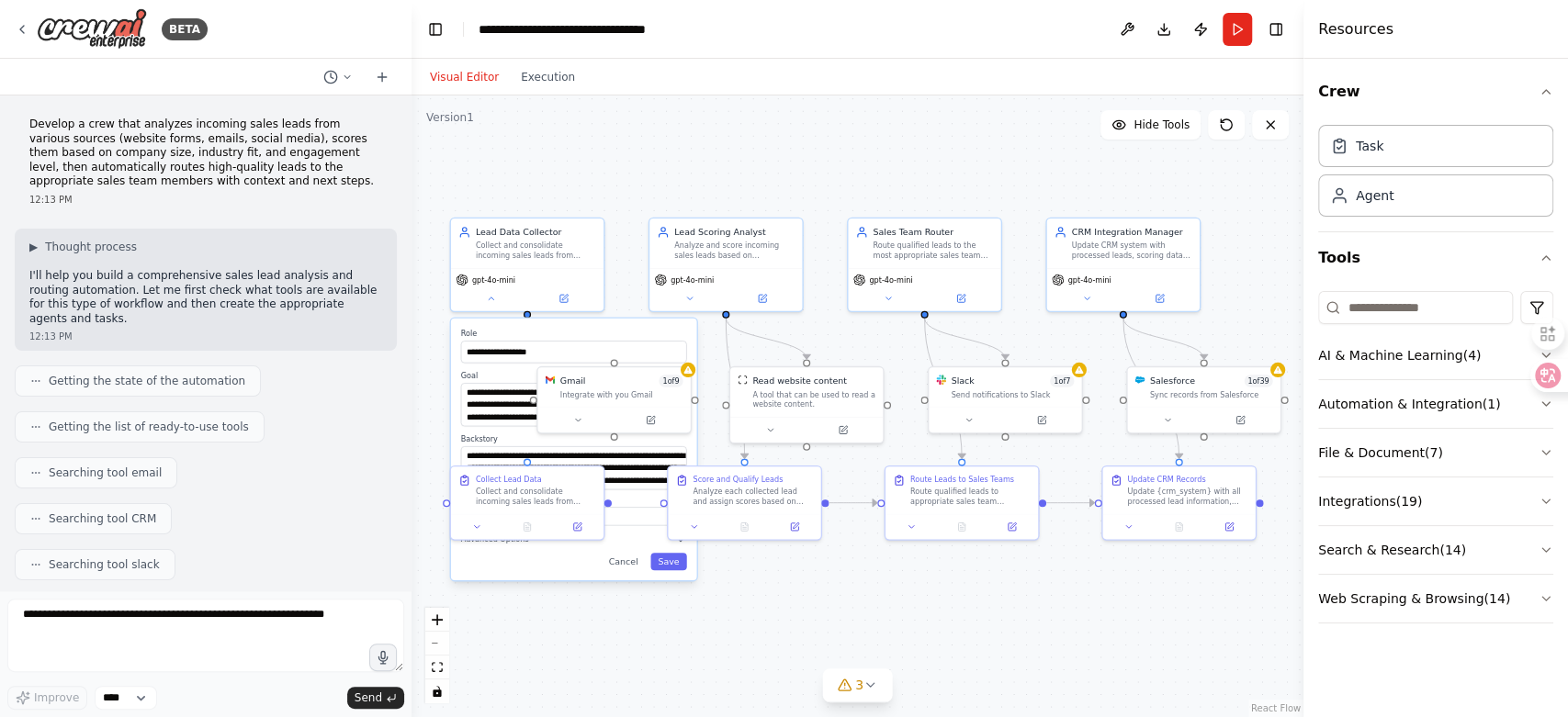
click at [533, 131] on div "**********" at bounding box center [858, 407] width 892 height 622
click at [486, 302] on button at bounding box center [490, 296] width 70 height 15
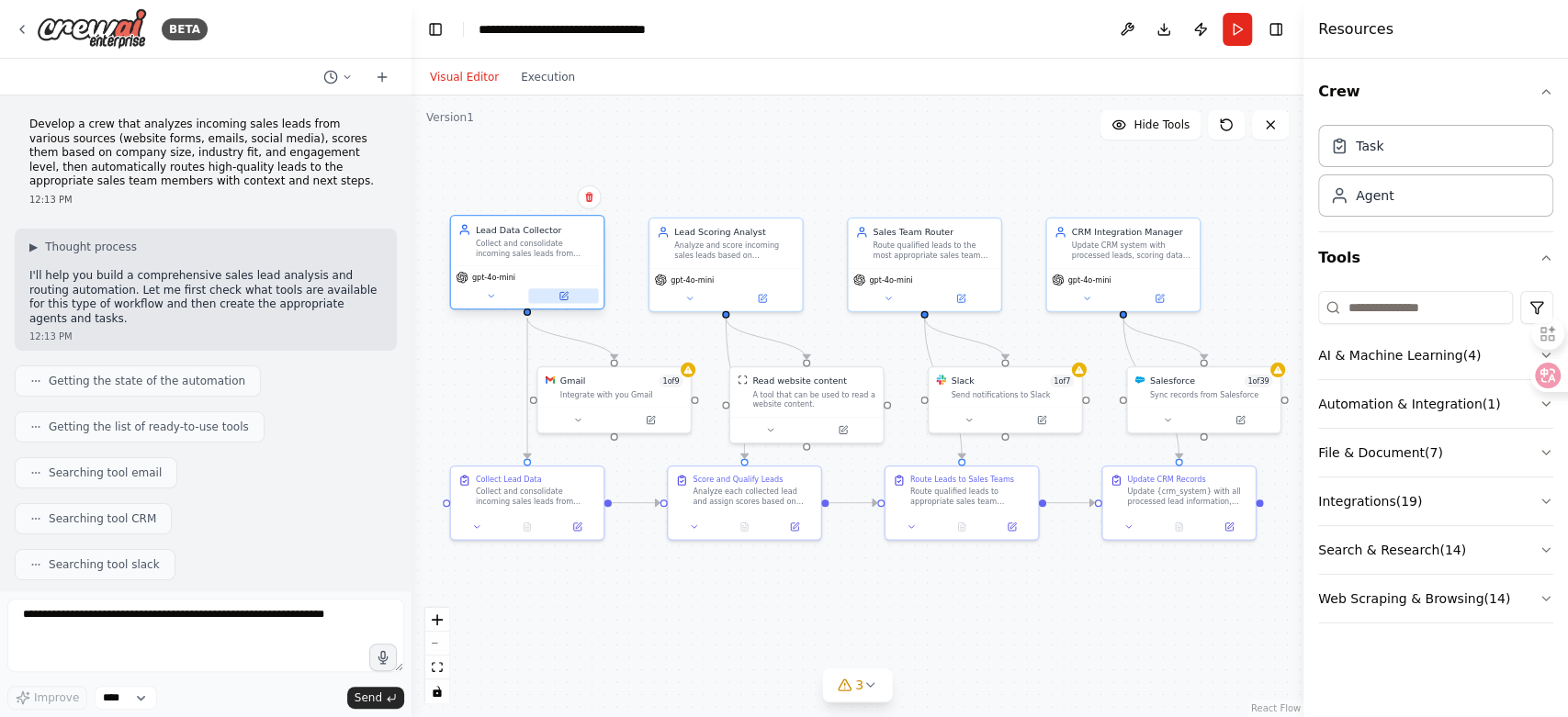
click at [566, 301] on button at bounding box center [562, 296] width 70 height 15
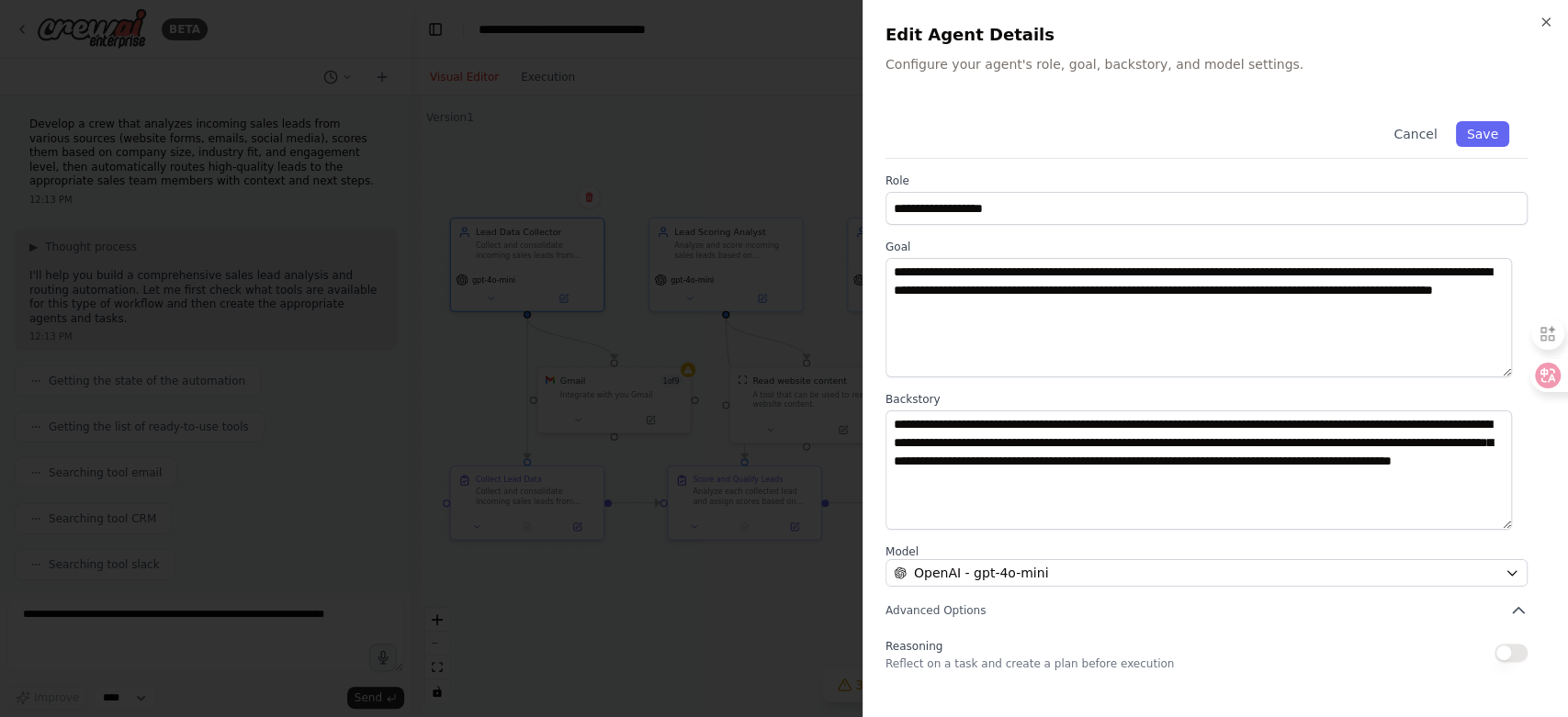
scroll to position [113, 0]
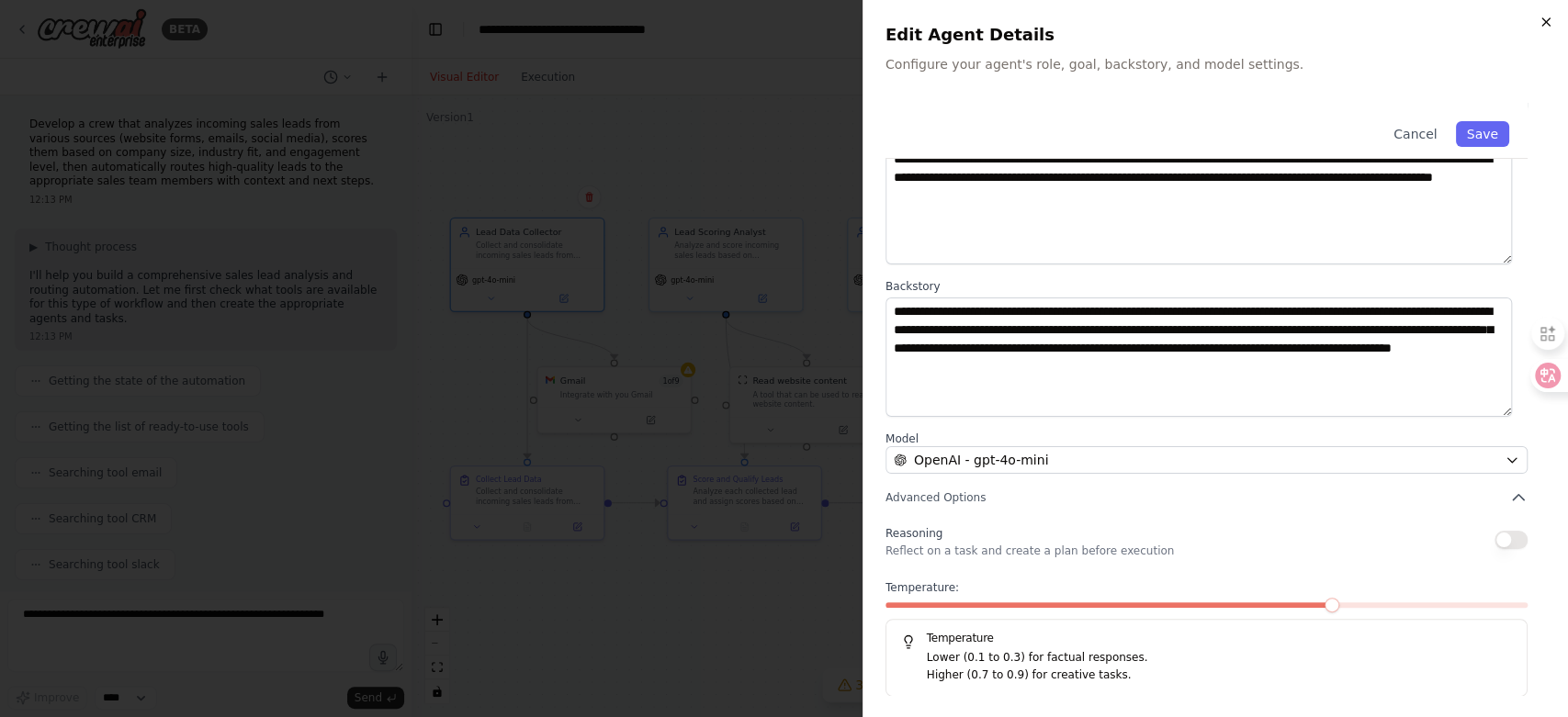
click at [1547, 17] on icon "button" at bounding box center [1546, 22] width 15 height 15
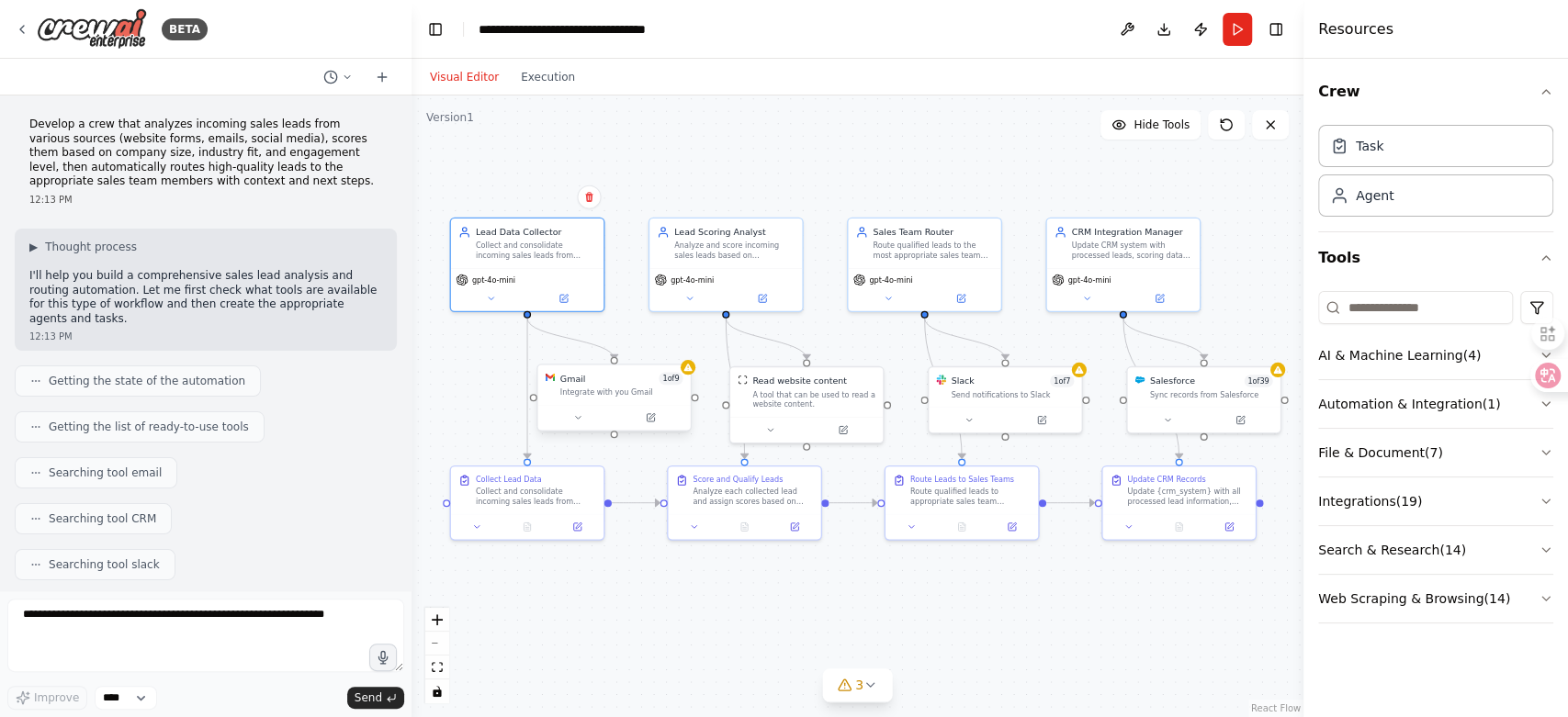
click at [620, 385] on div "Gmail 1 of 9 Integrate with you Gmail" at bounding box center [622, 385] width 123 height 25
click at [639, 414] on button at bounding box center [650, 418] width 70 height 15
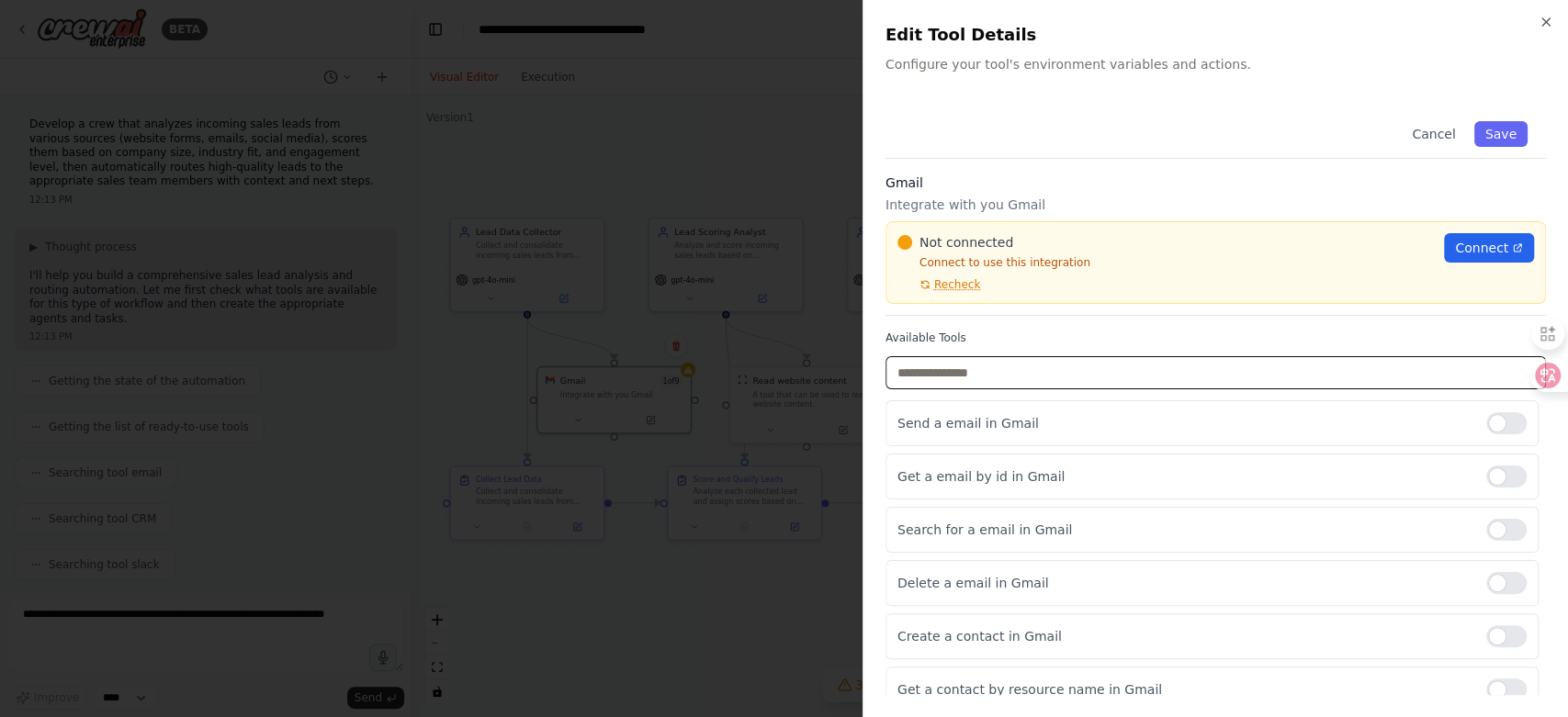
click at [1133, 372] on input "text" at bounding box center [1215, 373] width 660 height 34
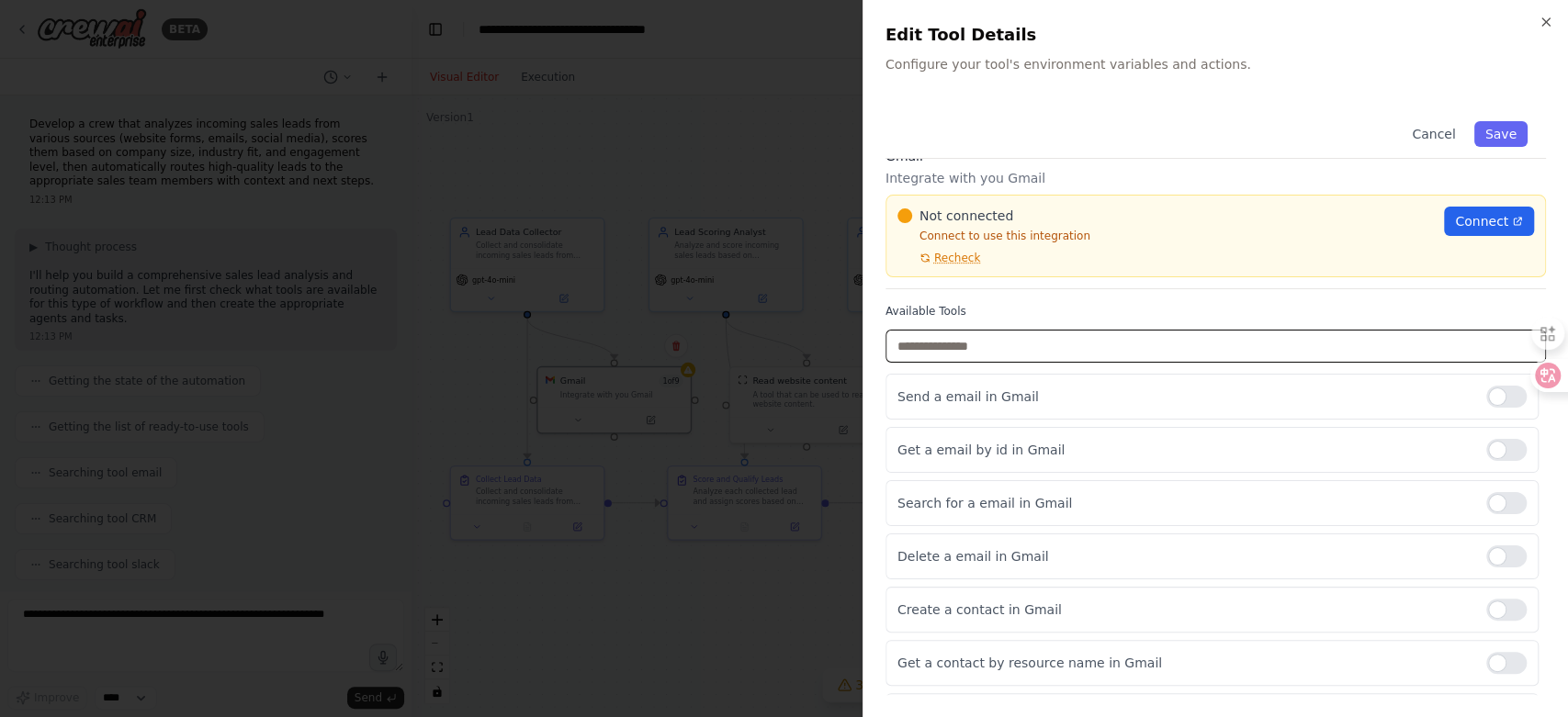
scroll to position [33, 0]
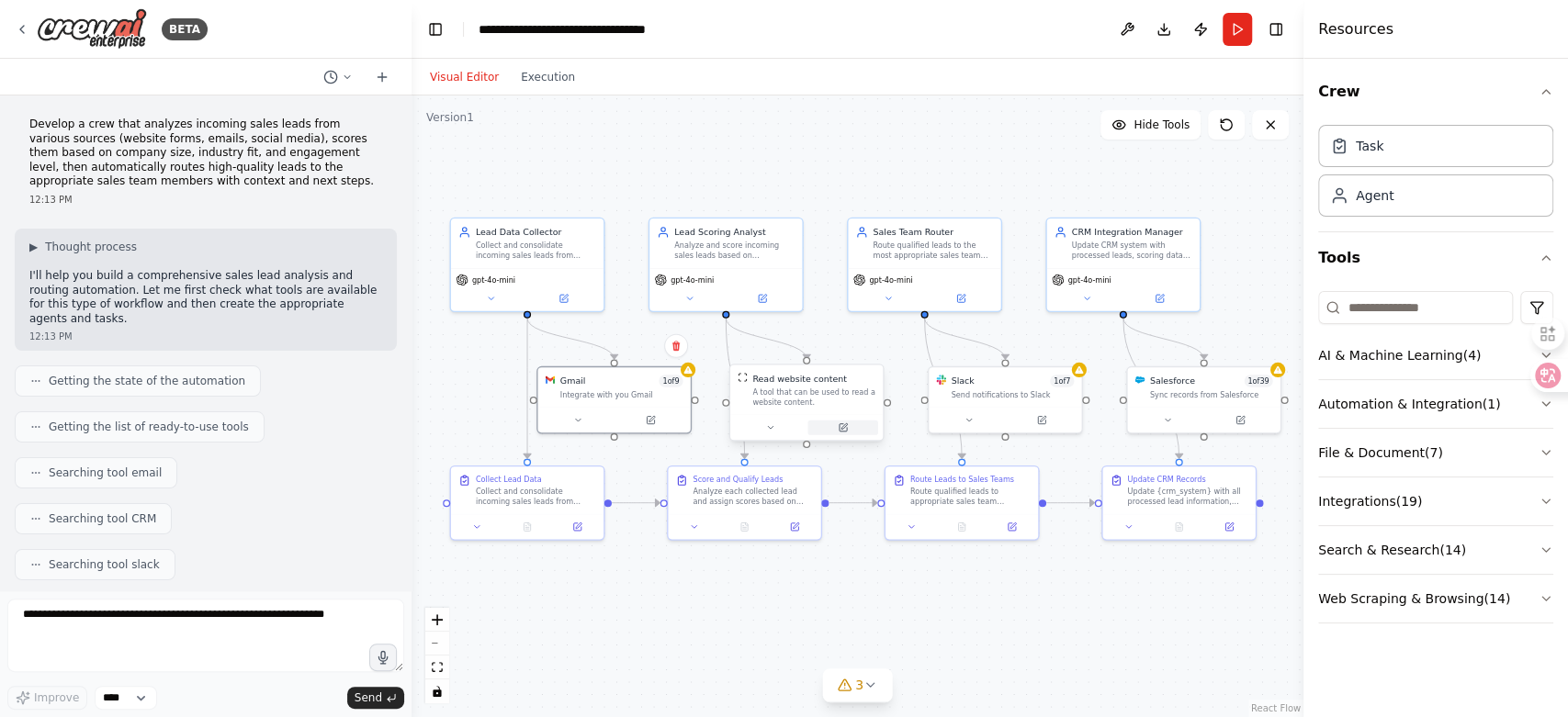
click at [840, 426] on icon at bounding box center [843, 428] width 7 height 7
click at [794, 527] on icon at bounding box center [794, 524] width 7 height 7
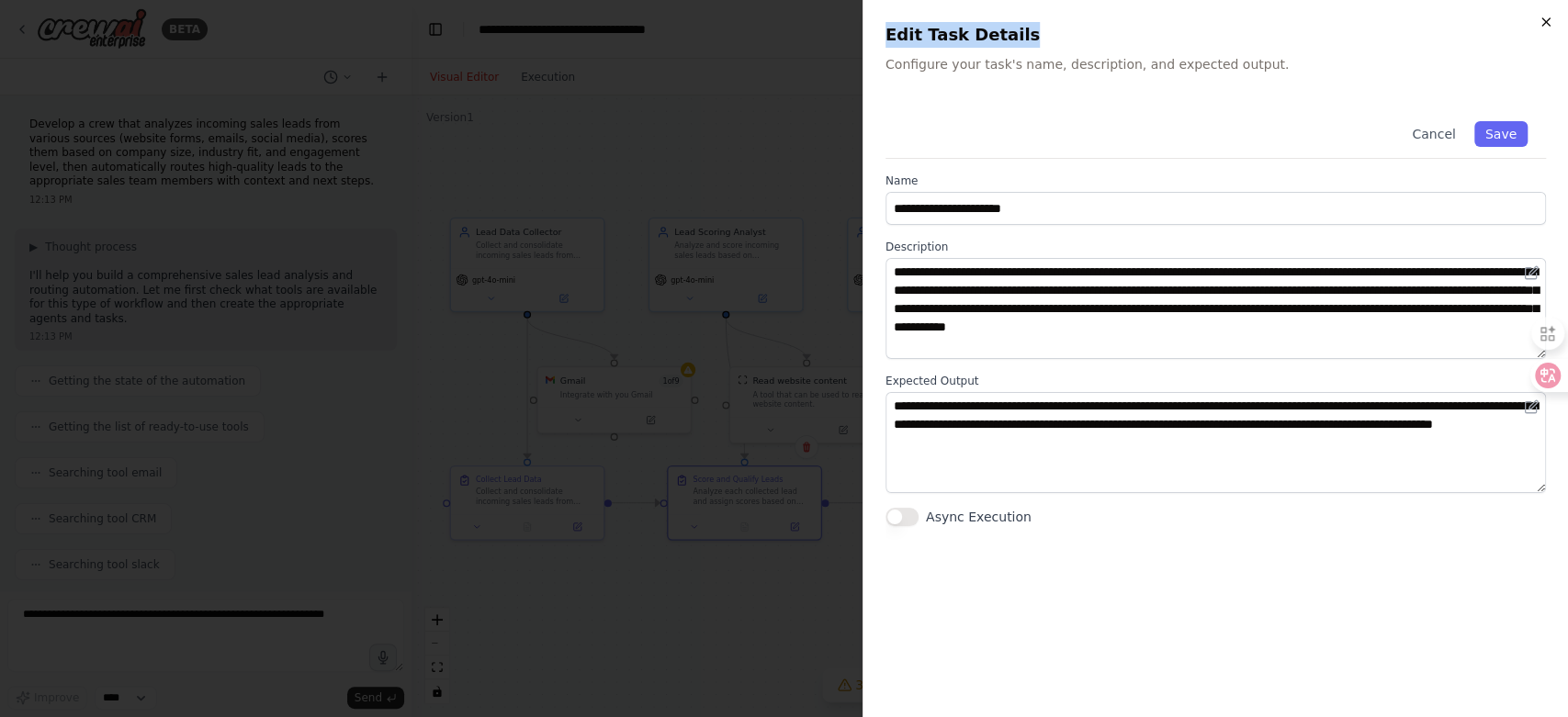
drag, startPoint x: 1544, startPoint y: 8, endPoint x: 1544, endPoint y: 20, distance: 12.0
click at [1544, 20] on div "**********" at bounding box center [1215, 358] width 706 height 717
click at [1438, 131] on button "Cancel" at bounding box center [1433, 134] width 65 height 26
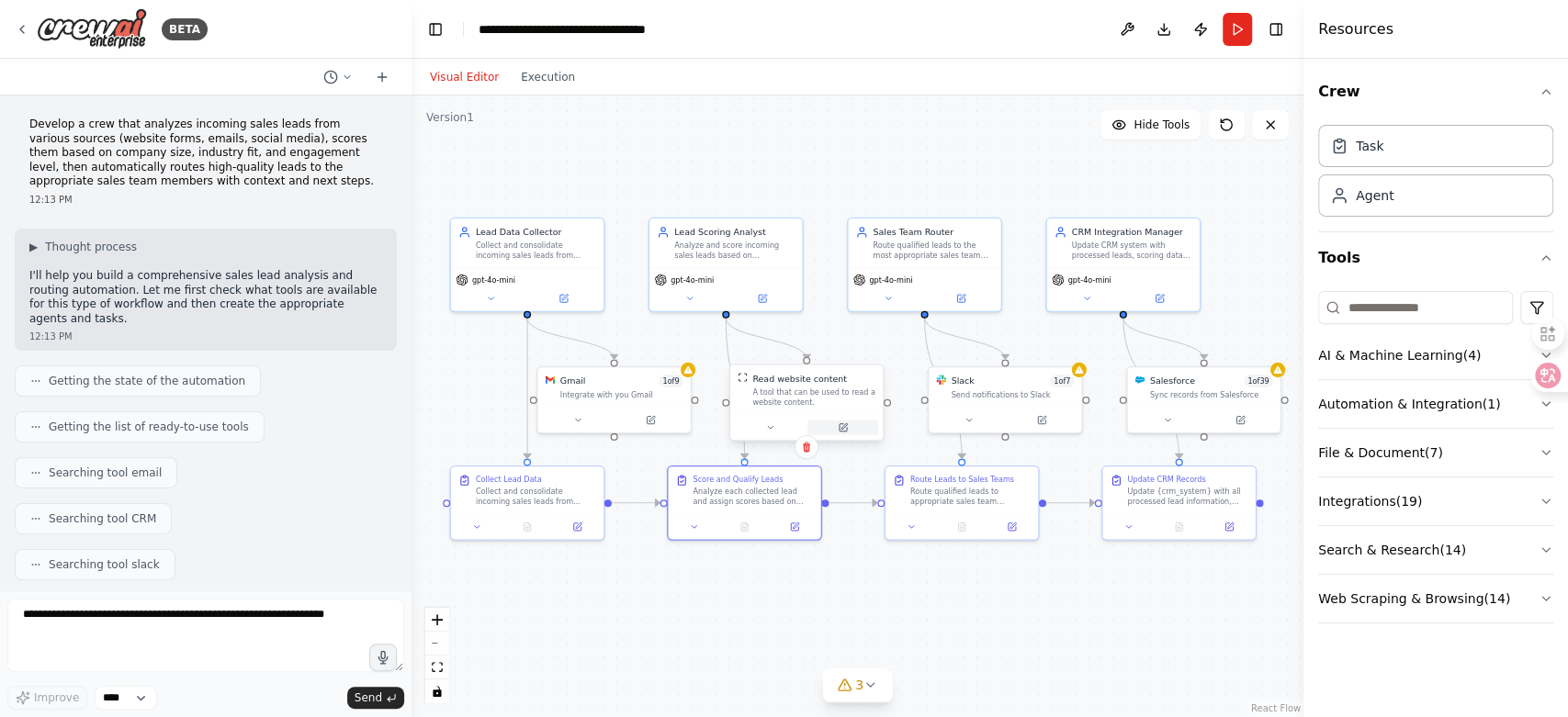
click at [844, 427] on icon at bounding box center [845, 426] width 6 height 6
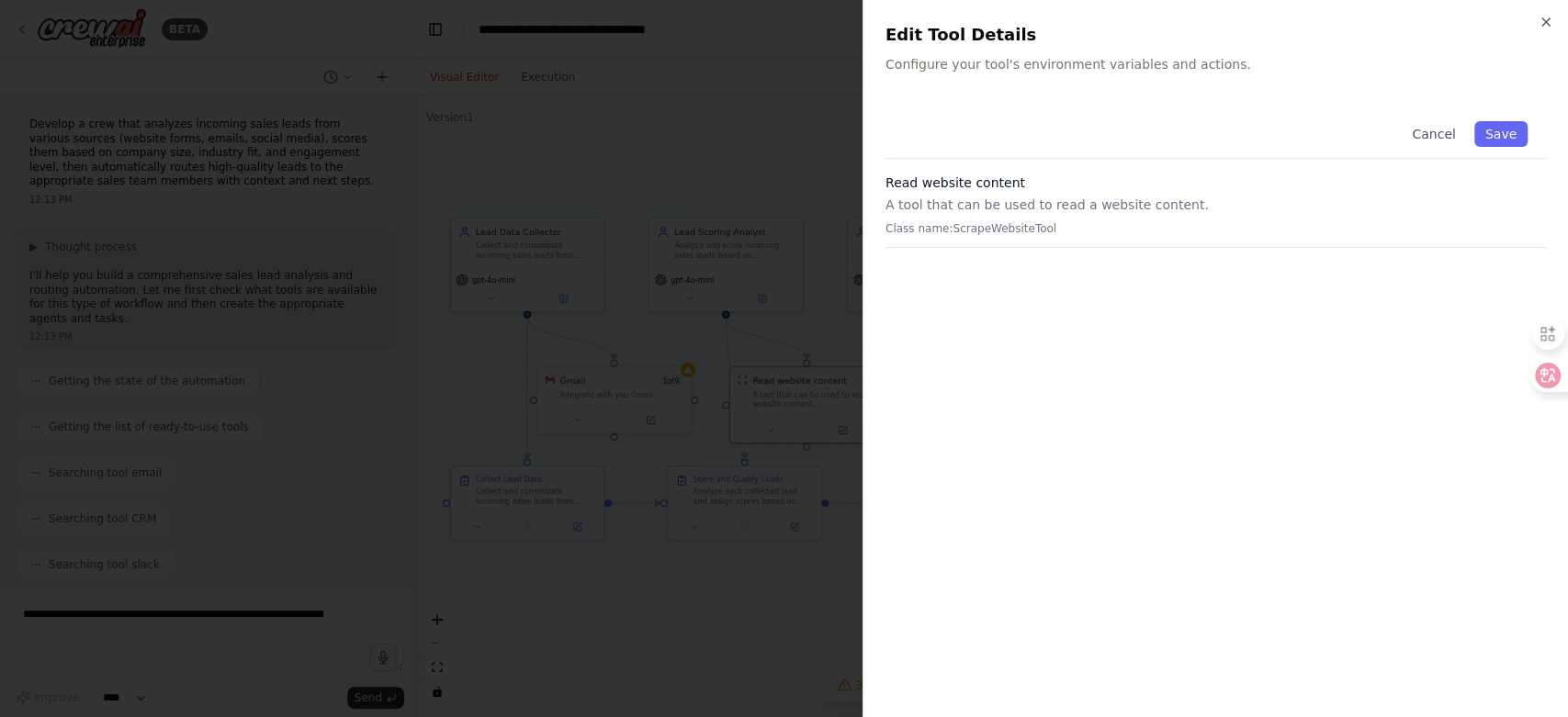
click at [1546, 13] on div "Close Edit Tool Details Configure your tool's environment variables and actions…" at bounding box center [1215, 358] width 706 height 717
click at [1544, 20] on icon "button" at bounding box center [1546, 22] width 15 height 15
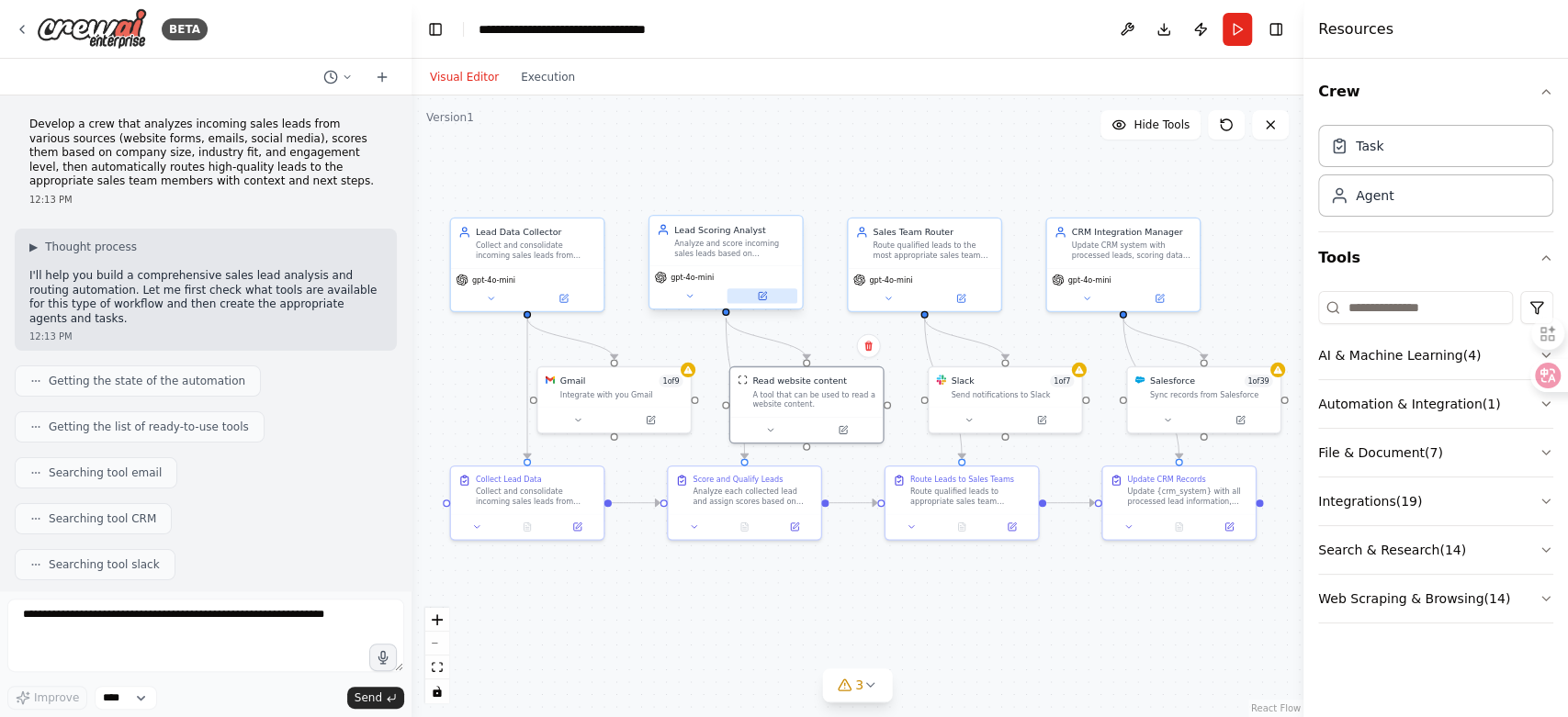
click at [756, 300] on button at bounding box center [762, 296] width 70 height 15
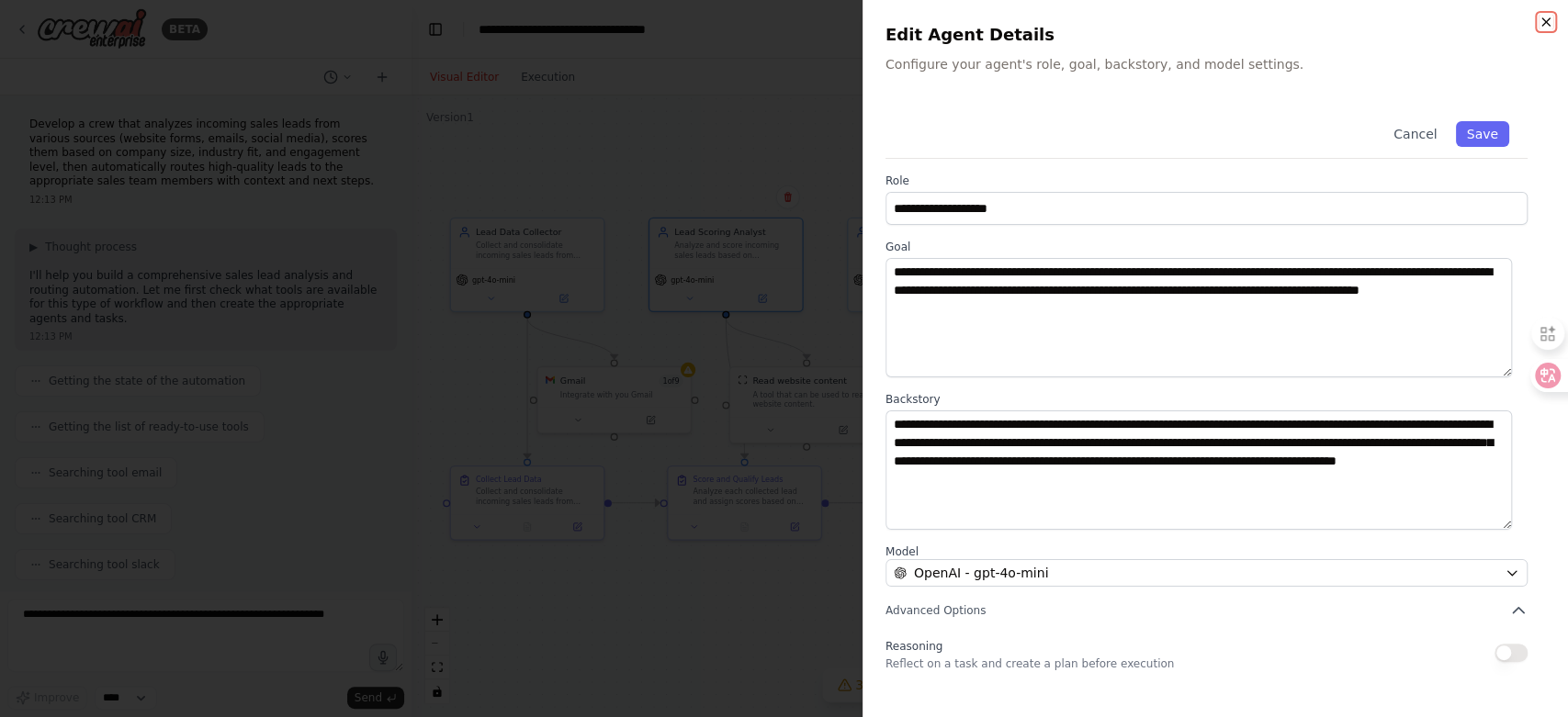
click at [1543, 26] on icon "button" at bounding box center [1546, 22] width 15 height 15
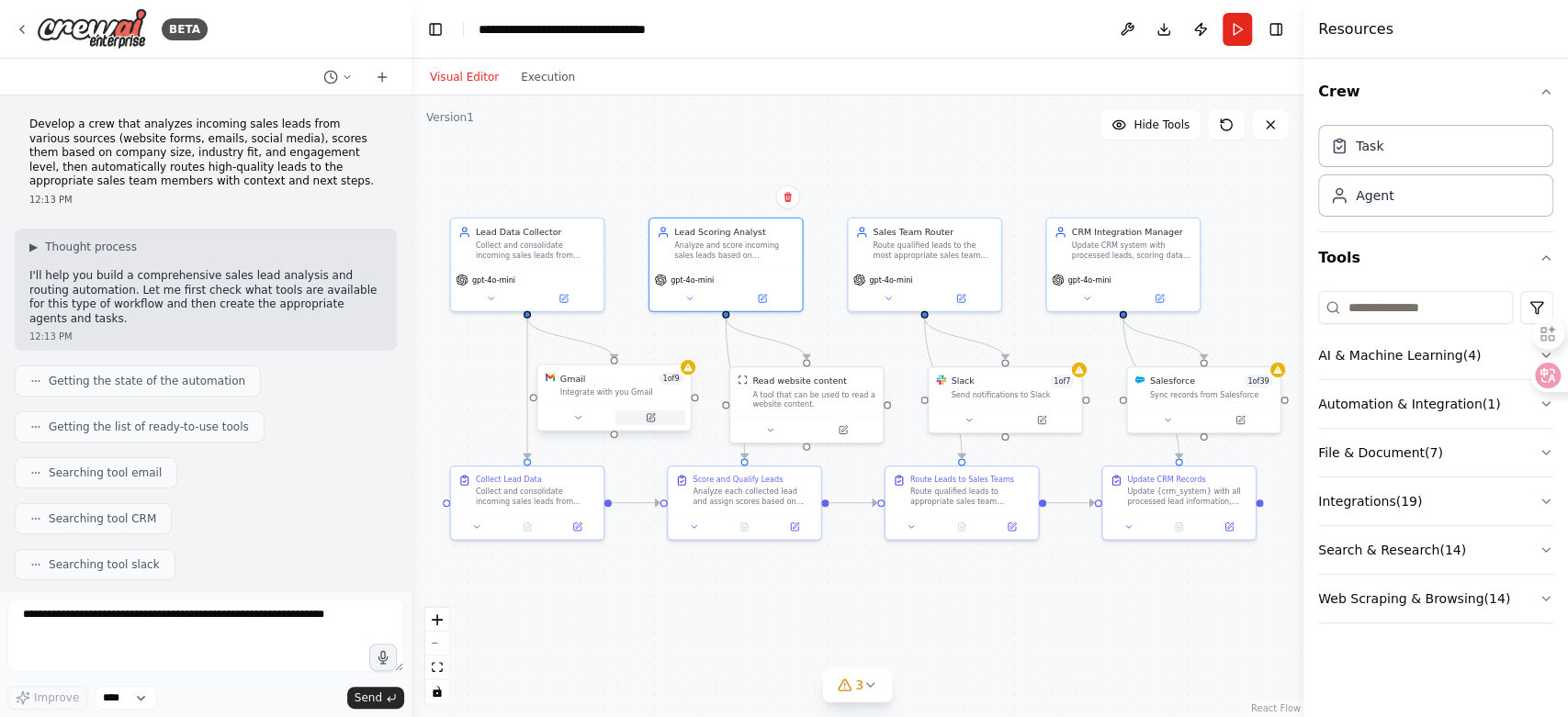
click at [659, 418] on button at bounding box center [650, 418] width 70 height 15
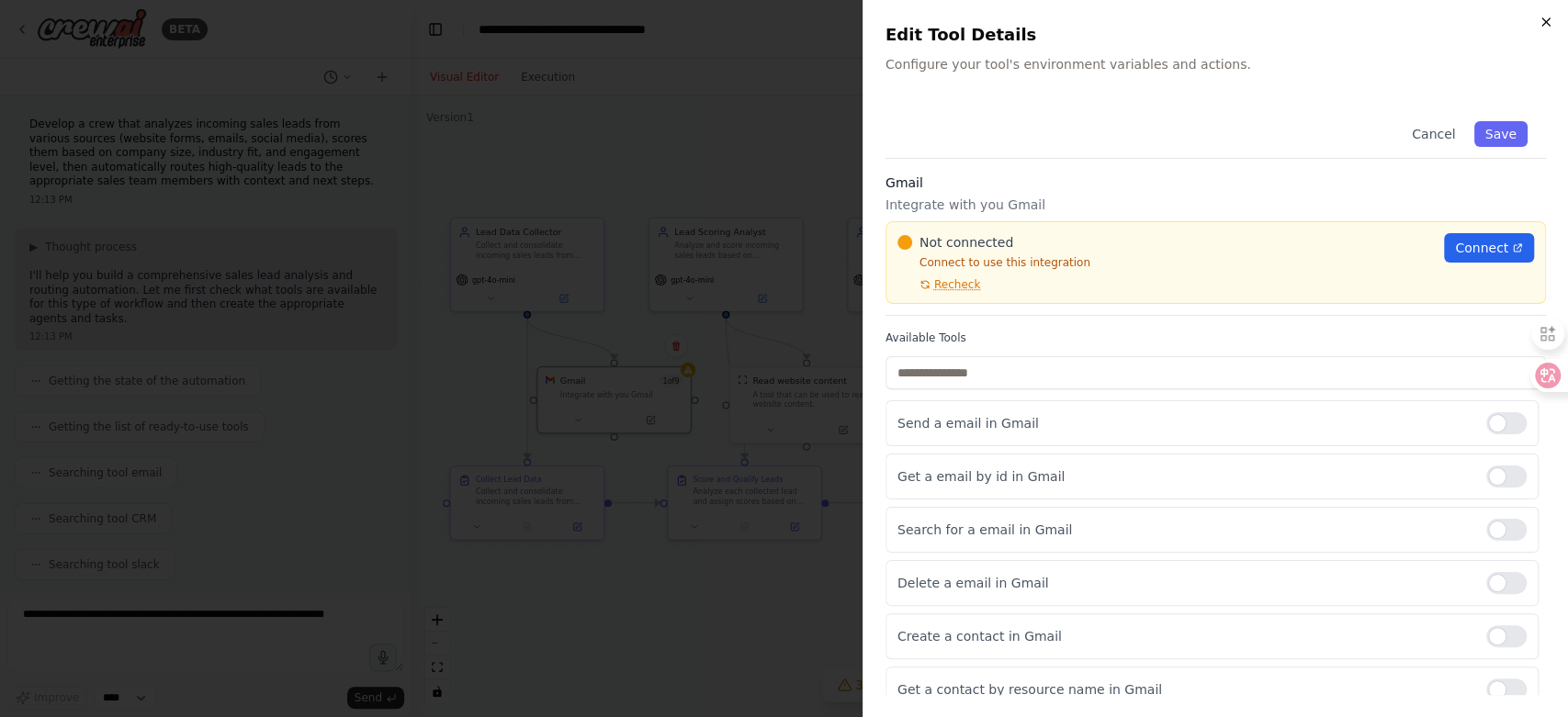
click at [1540, 20] on icon "button" at bounding box center [1546, 22] width 15 height 15
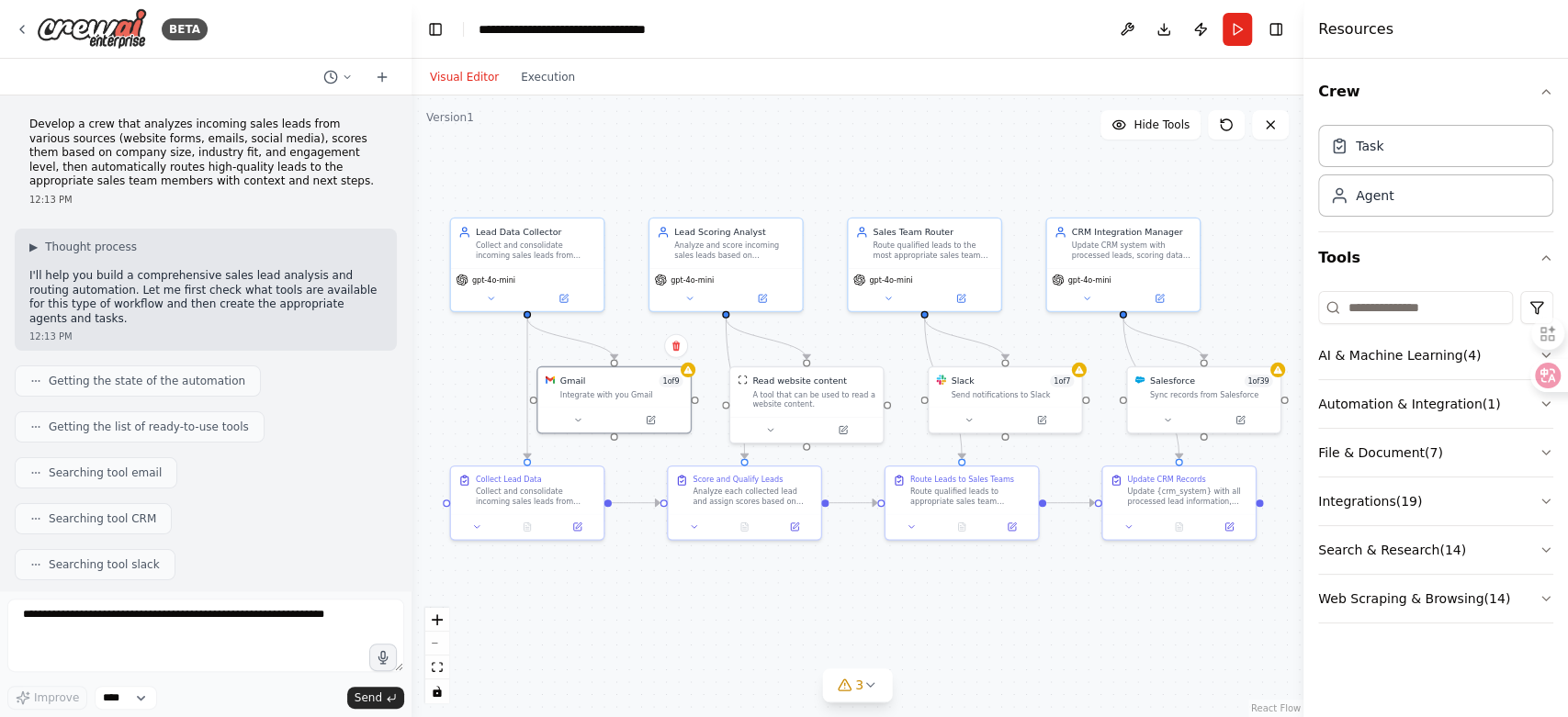
click at [1540, 20] on div "Resources" at bounding box center [1436, 29] width 264 height 59
click at [574, 297] on button at bounding box center [562, 296] width 70 height 15
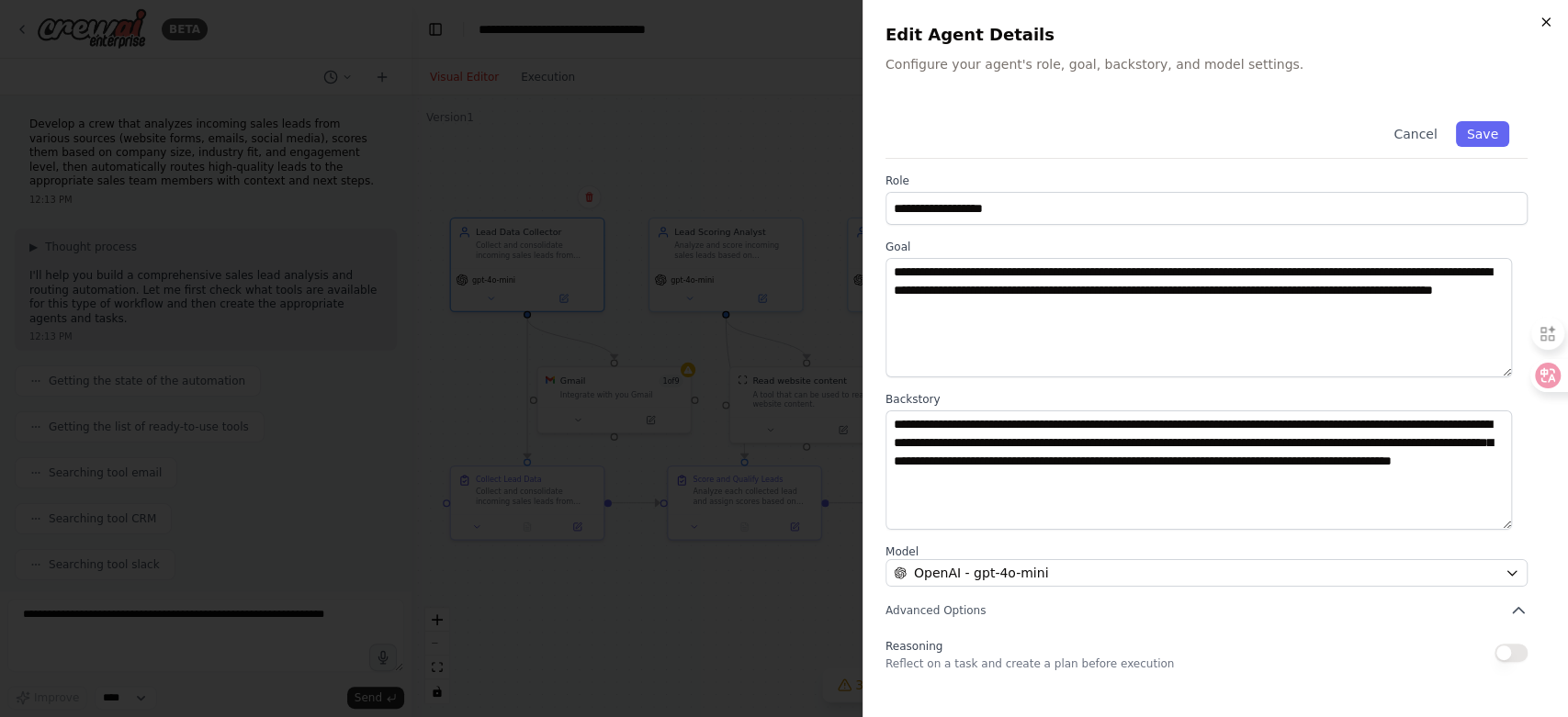
click at [1545, 15] on icon "button" at bounding box center [1546, 22] width 15 height 15
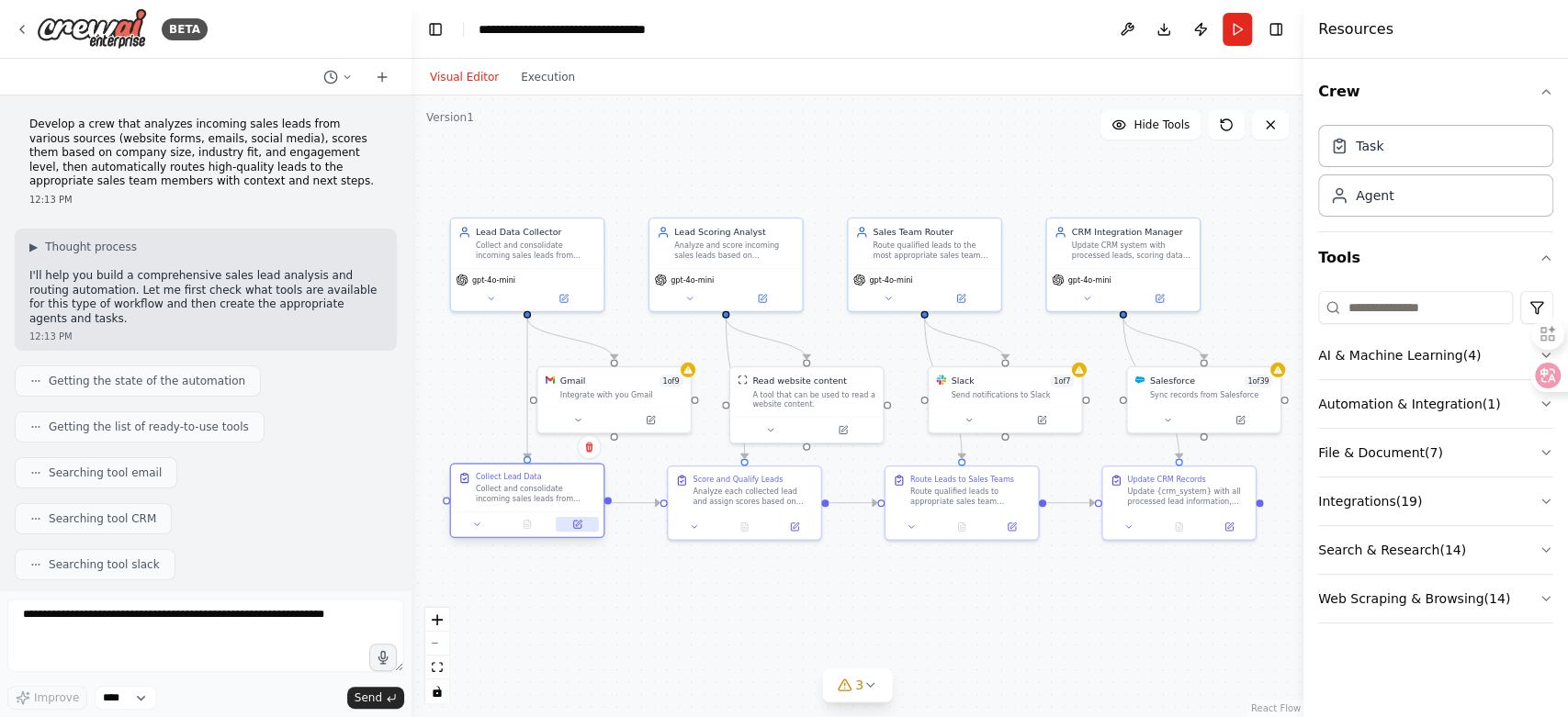
click at [583, 528] on button at bounding box center [576, 524] width 42 height 15
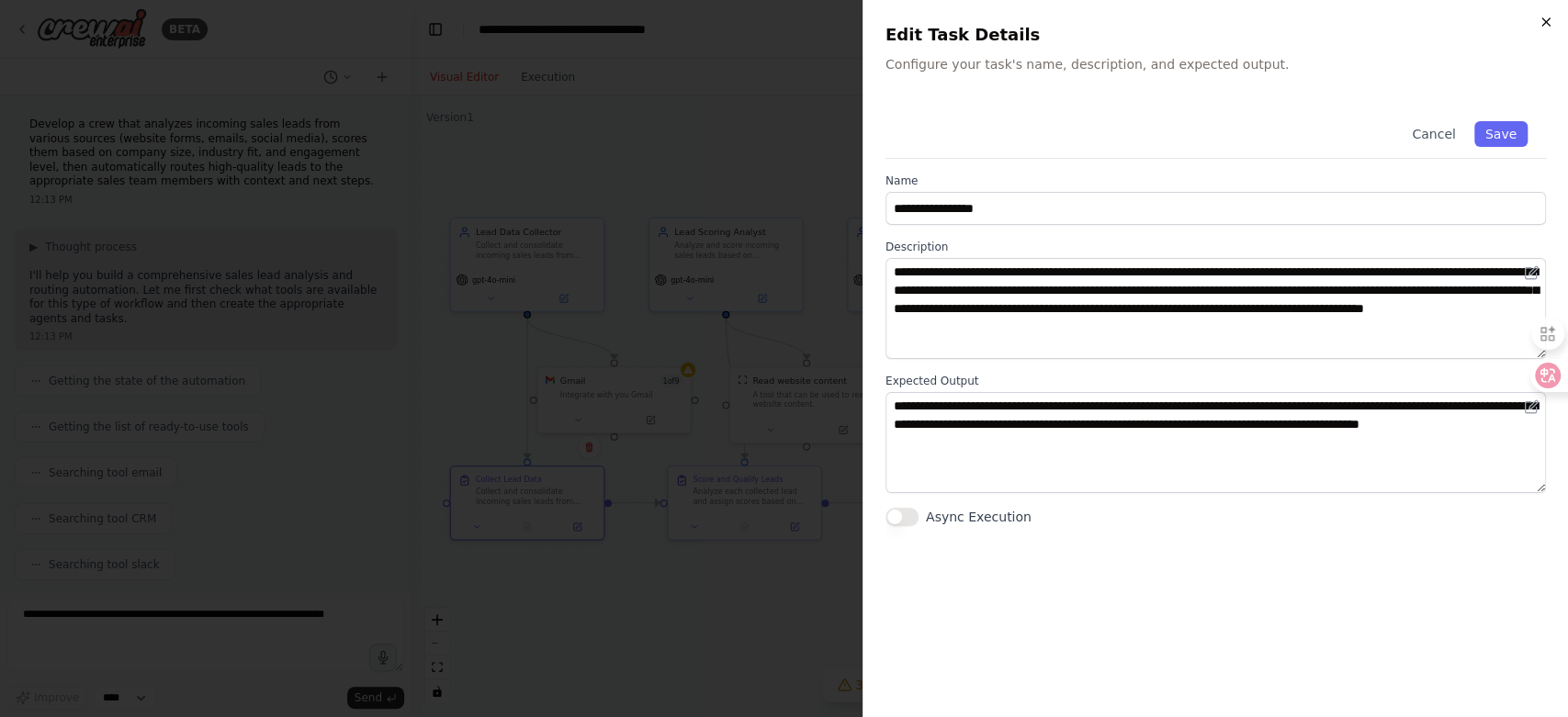
click at [1546, 17] on icon "button" at bounding box center [1546, 22] width 15 height 15
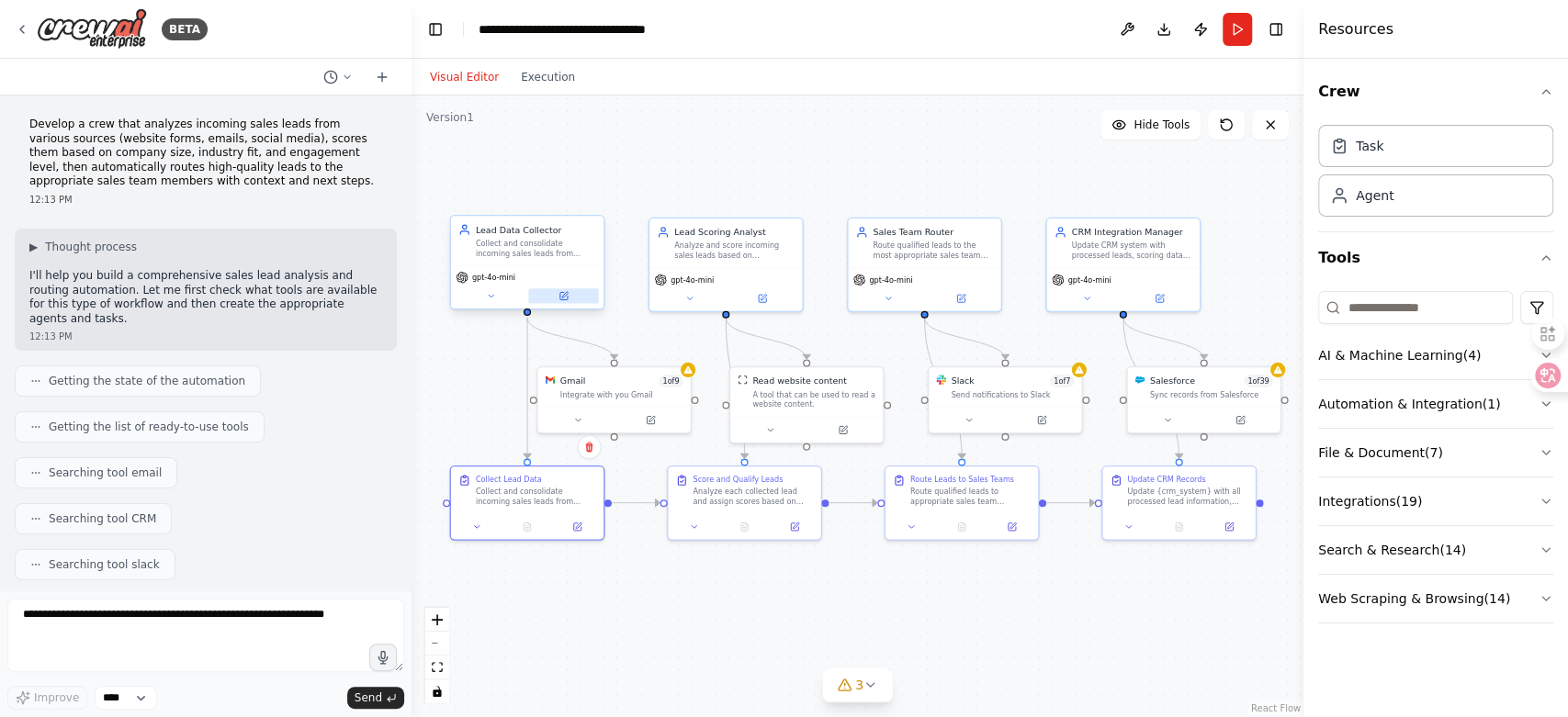
click at [566, 291] on icon at bounding box center [563, 296] width 10 height 10
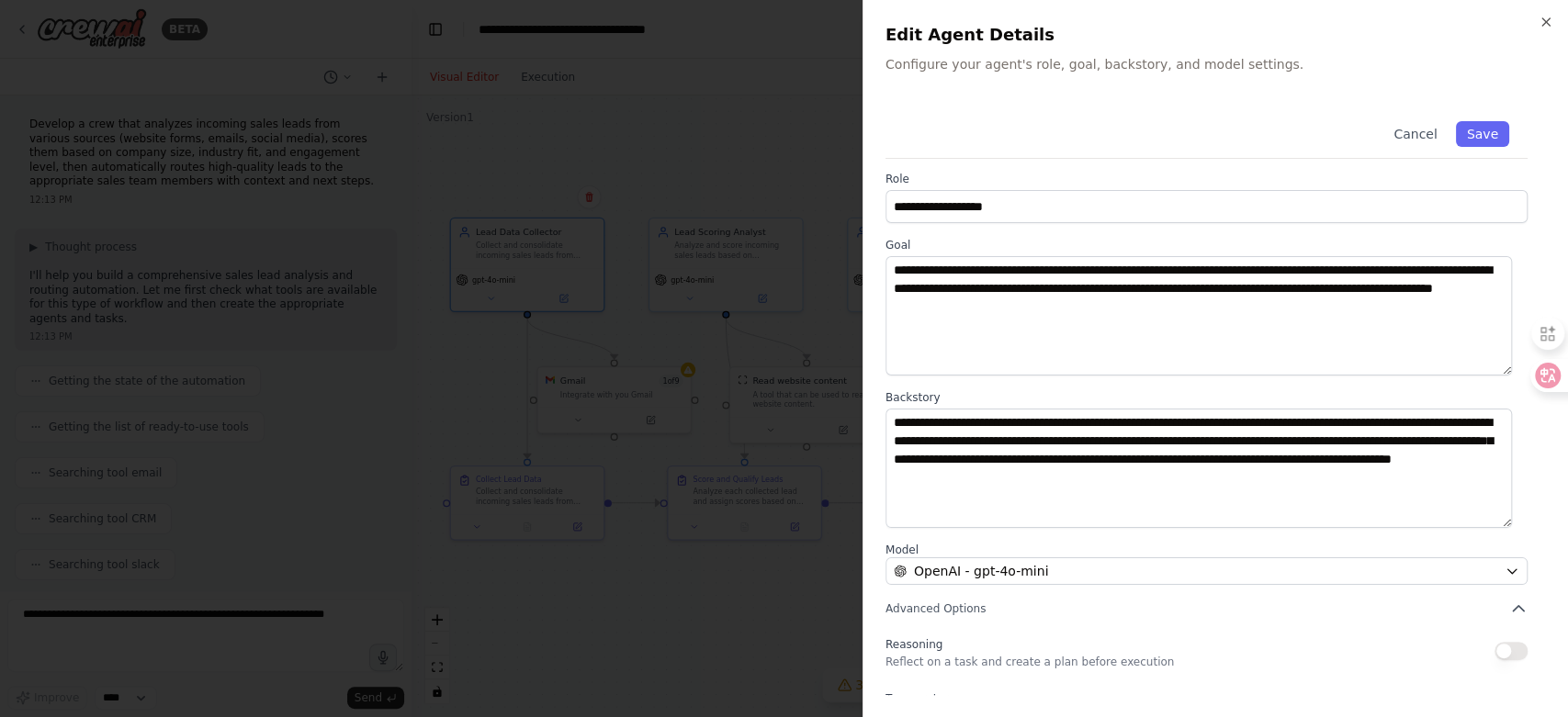
scroll to position [0, 0]
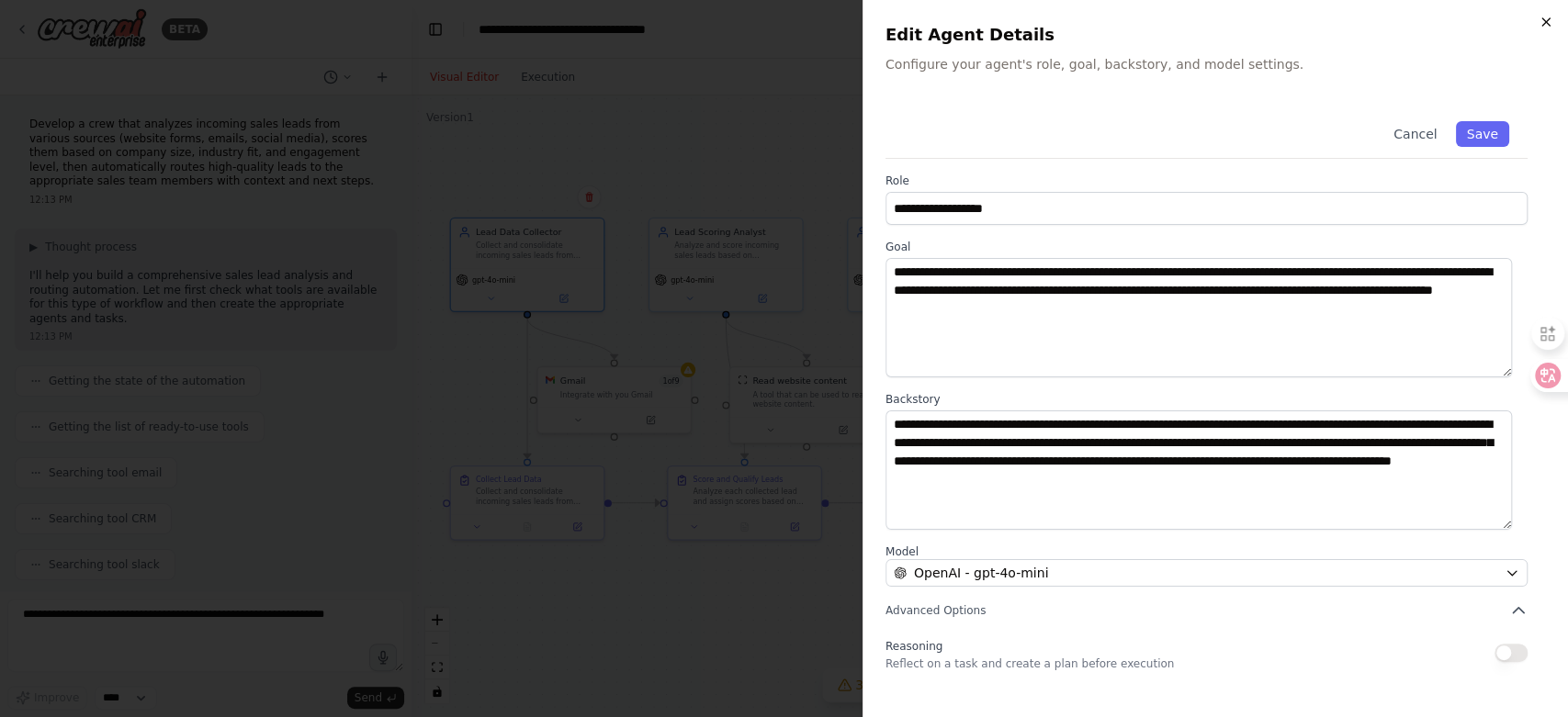
click at [1545, 20] on icon "button" at bounding box center [1546, 22] width 15 height 15
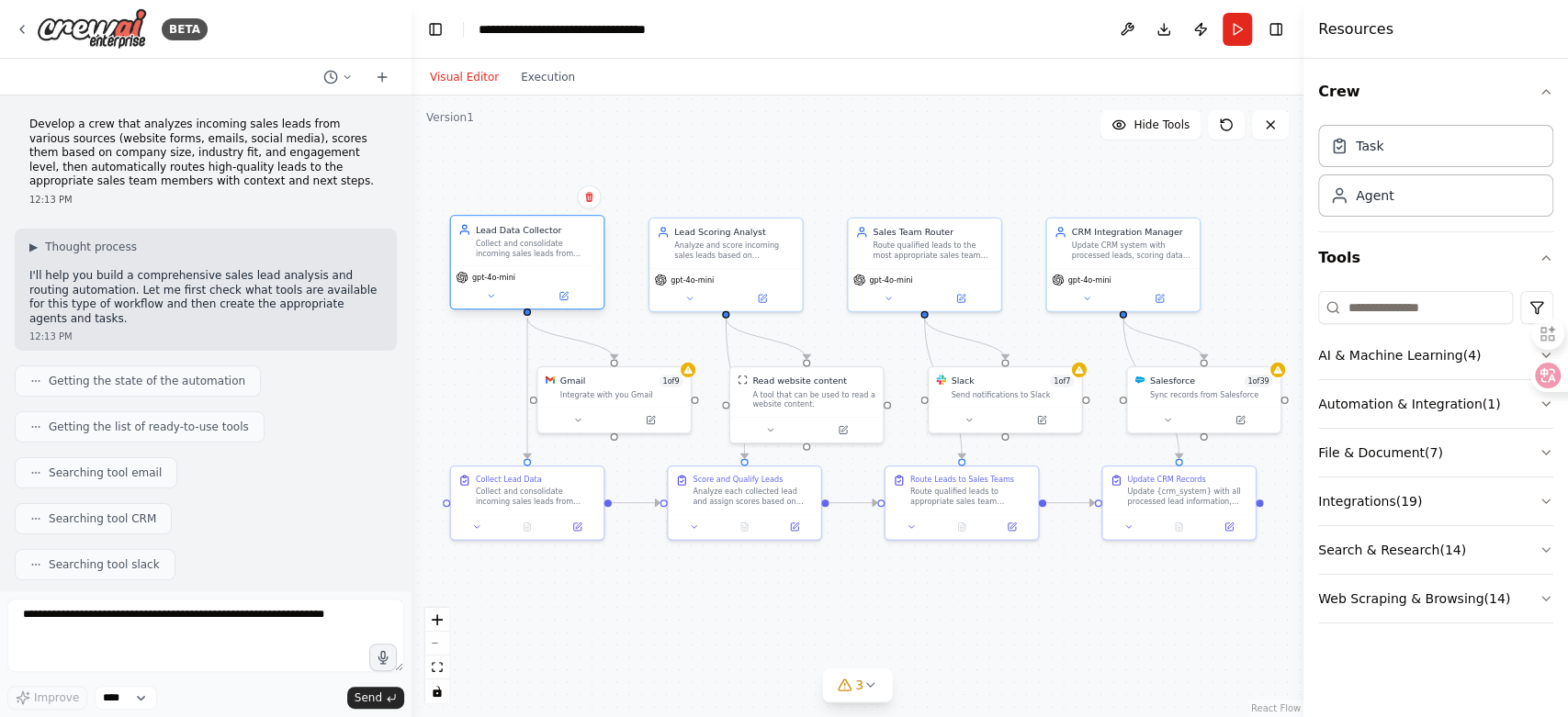
click at [558, 245] on div "Collect and consolidate incoming sales leads from multiple sources including {l…" at bounding box center [535, 249] width 120 height 20
click at [1124, 28] on button at bounding box center [1128, 30] width 30 height 34
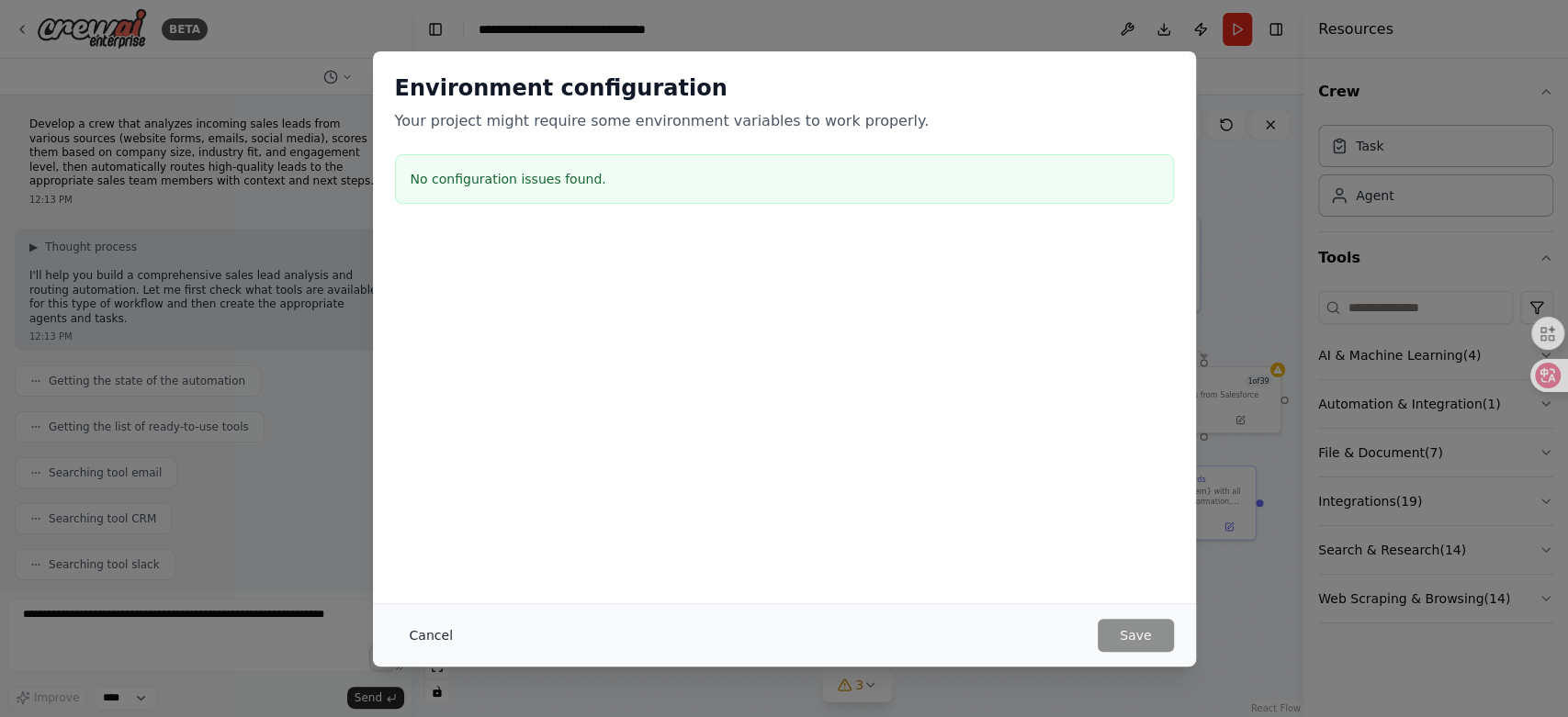
click at [436, 635] on button "Cancel" at bounding box center [431, 636] width 73 height 34
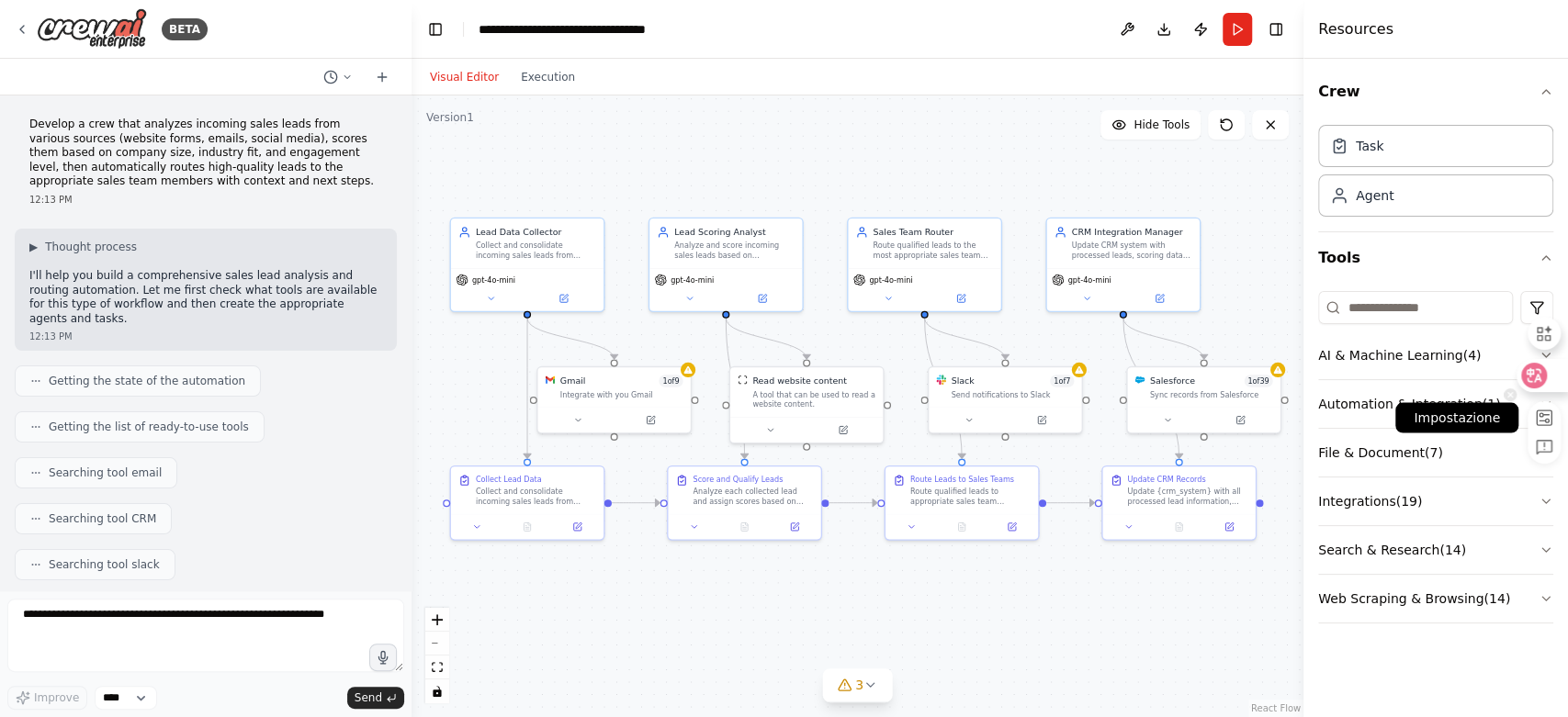
click at [1541, 417] on rect at bounding box center [1544, 418] width 15 height 15
select select "**"
select select "****"
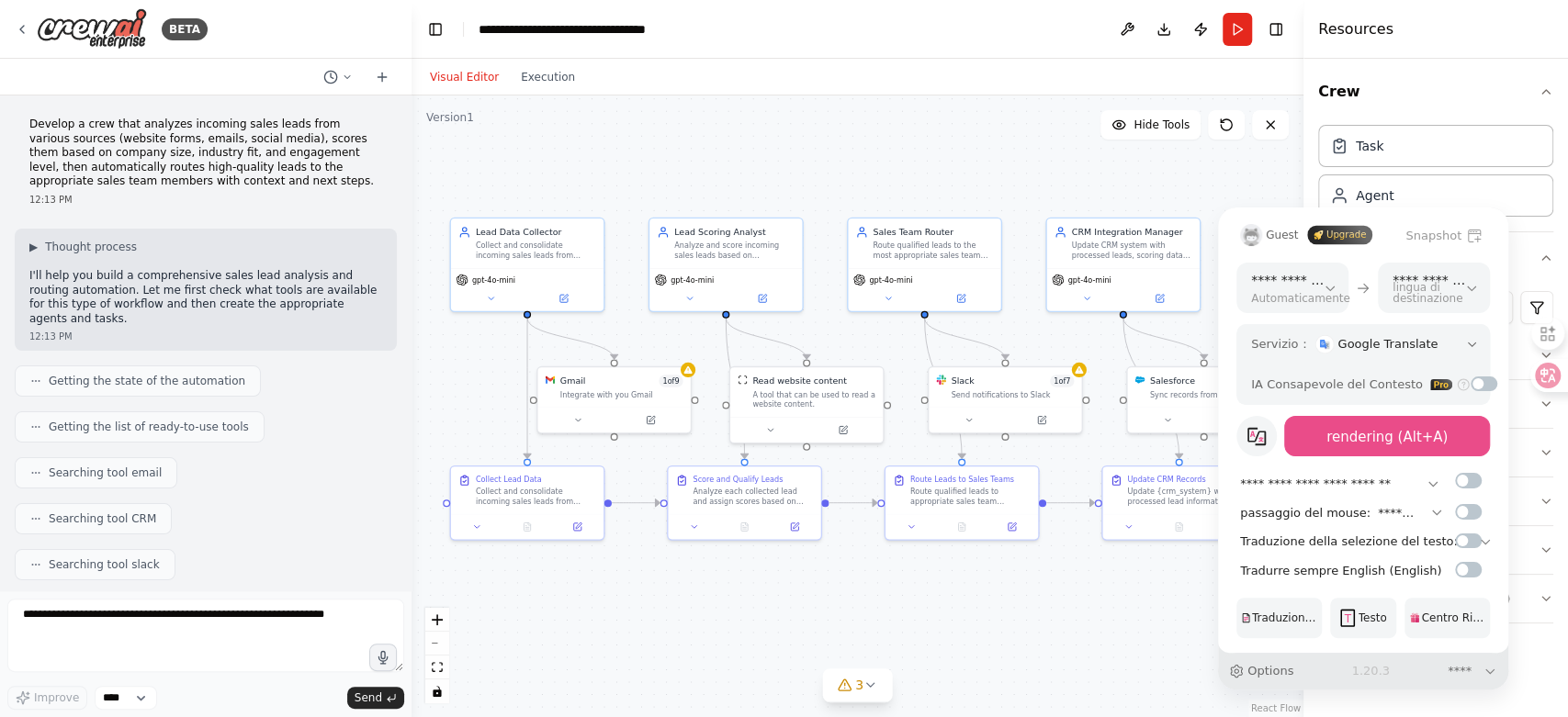
click at [1068, 160] on div "**********" at bounding box center [784, 358] width 1568 height 717
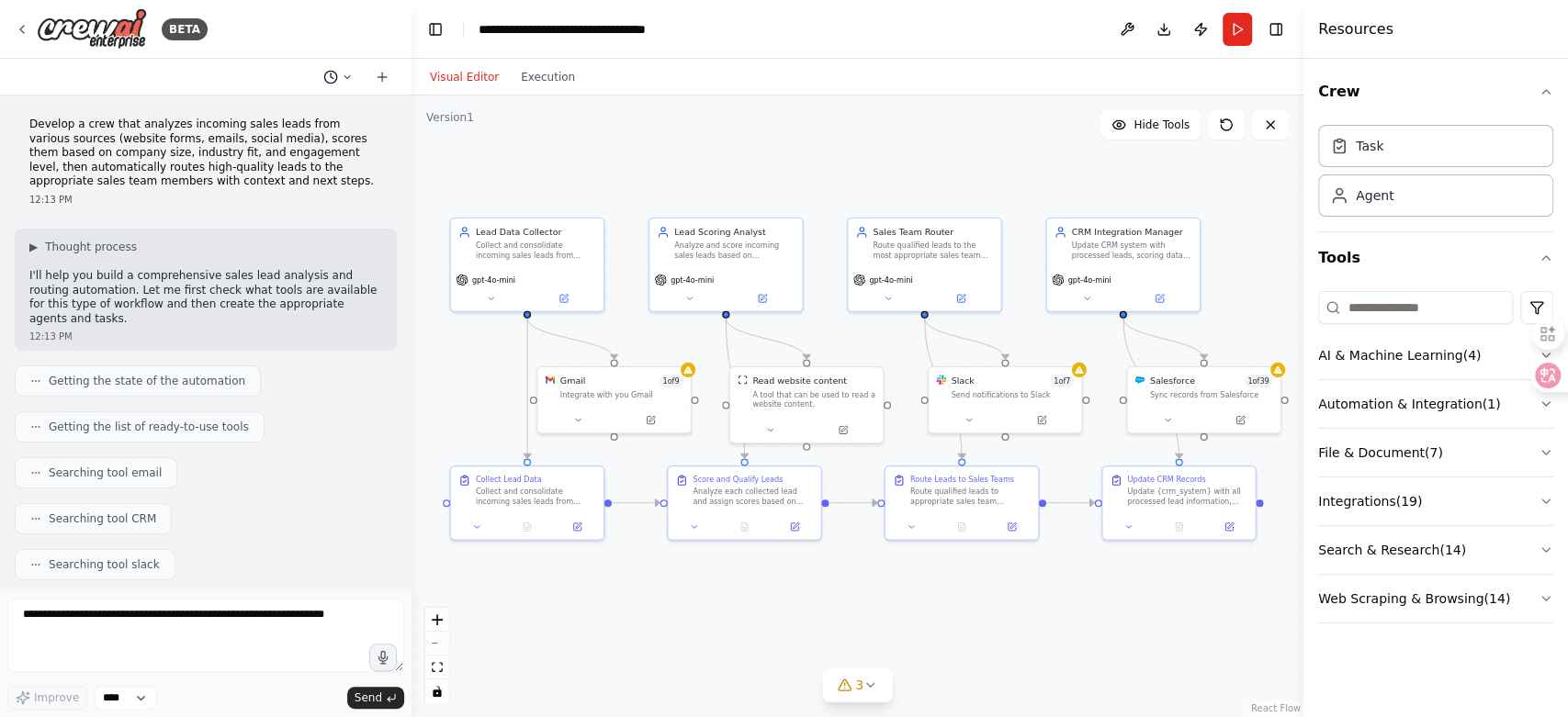
click at [339, 74] on button at bounding box center [337, 77] width 44 height 22
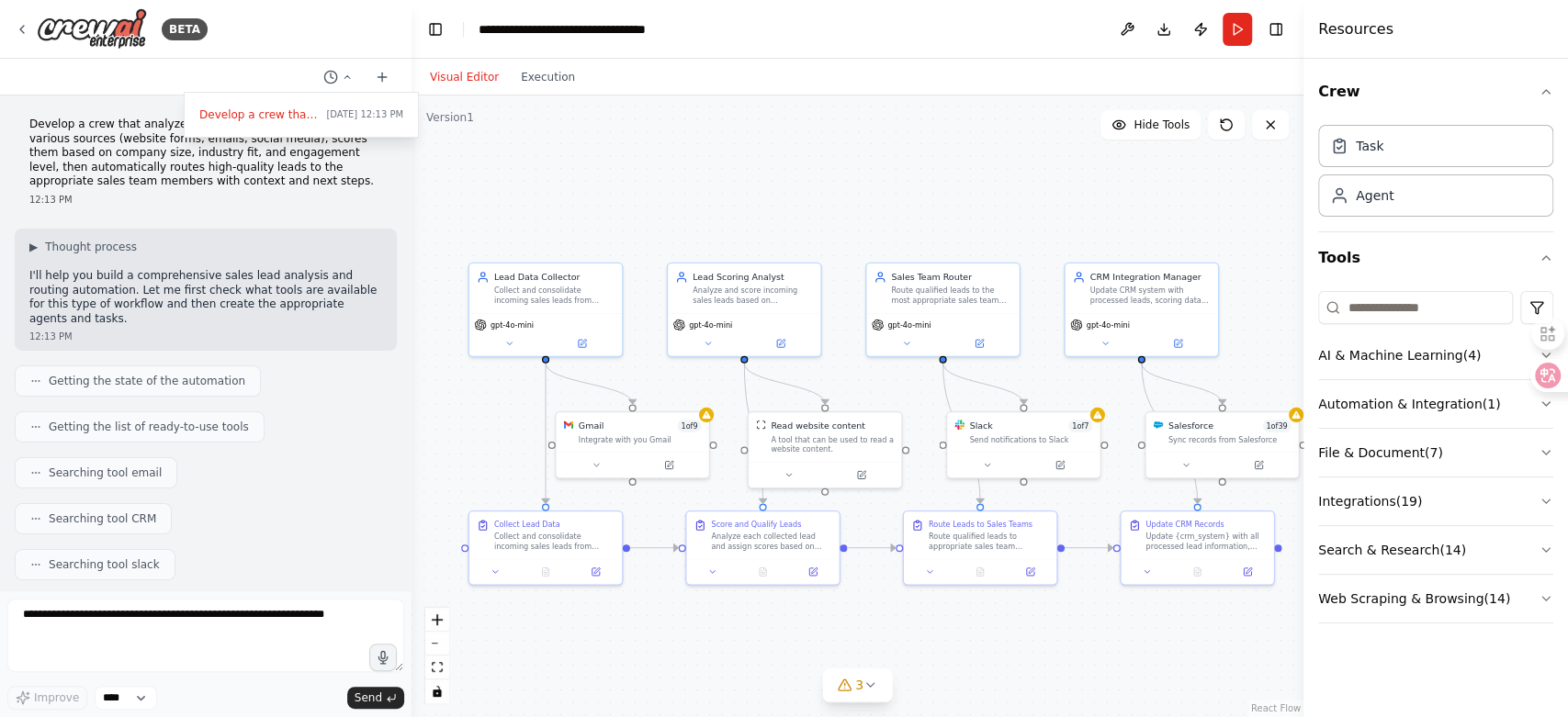
drag, startPoint x: 610, startPoint y: 152, endPoint x: 628, endPoint y: 189, distance: 41.1
click at [628, 189] on div ".deletable-edge-delete-btn { width: 20px; height: 20px; border: 0px solid #ffff…" at bounding box center [858, 407] width 892 height 622
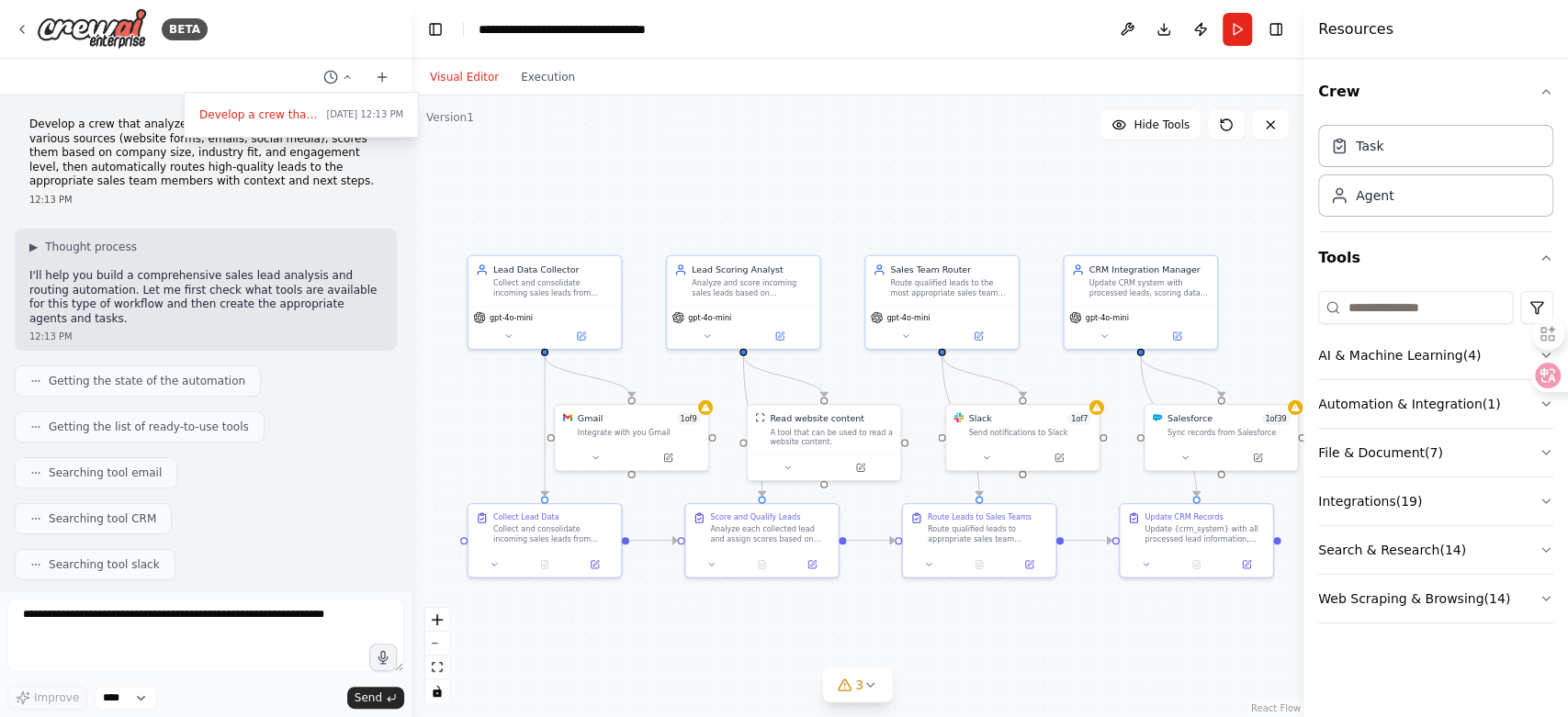
click at [628, 189] on div ".deletable-edge-delete-btn { width: 20px; height: 20px; border: 0px solid #ffff…" at bounding box center [858, 407] width 892 height 622
click at [337, 79] on div at bounding box center [206, 358] width 412 height 717
click at [337, 79] on icon at bounding box center [331, 77] width 15 height 15
click at [337, 79] on div at bounding box center [206, 358] width 412 height 717
